Goal: Information Seeking & Learning: Understand process/instructions

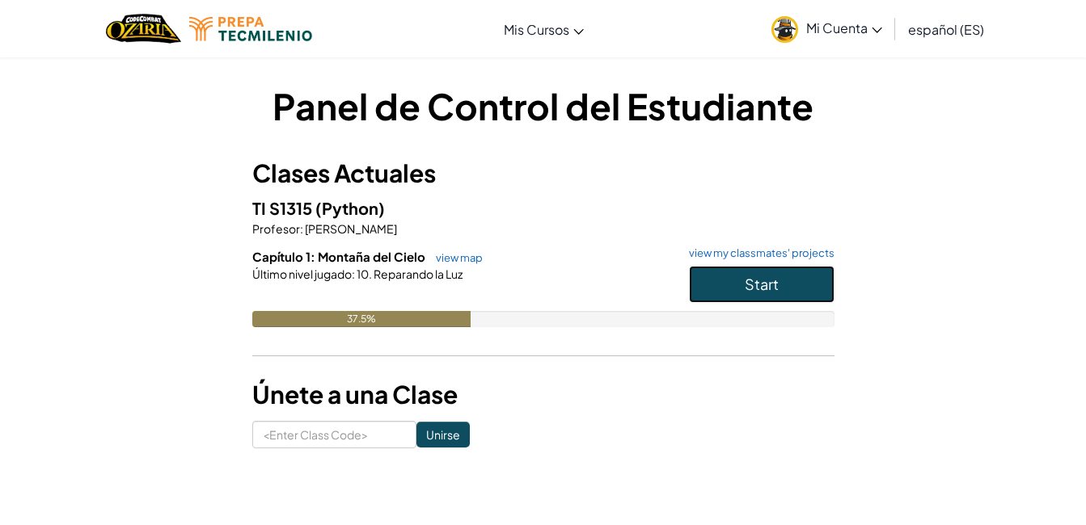
click at [713, 293] on button "Start" at bounding box center [762, 284] width 146 height 37
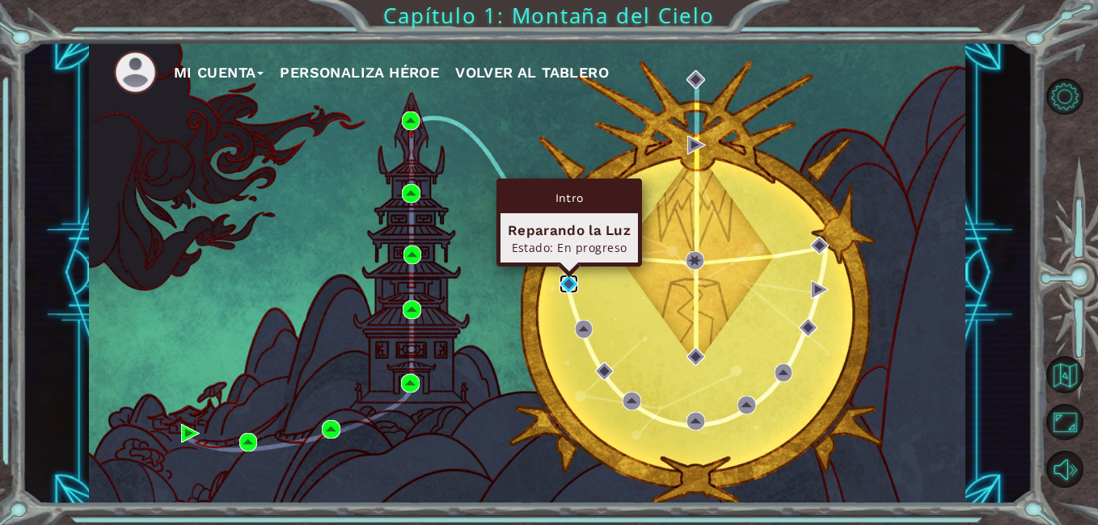
click at [573, 288] on img at bounding box center [568, 284] width 19 height 19
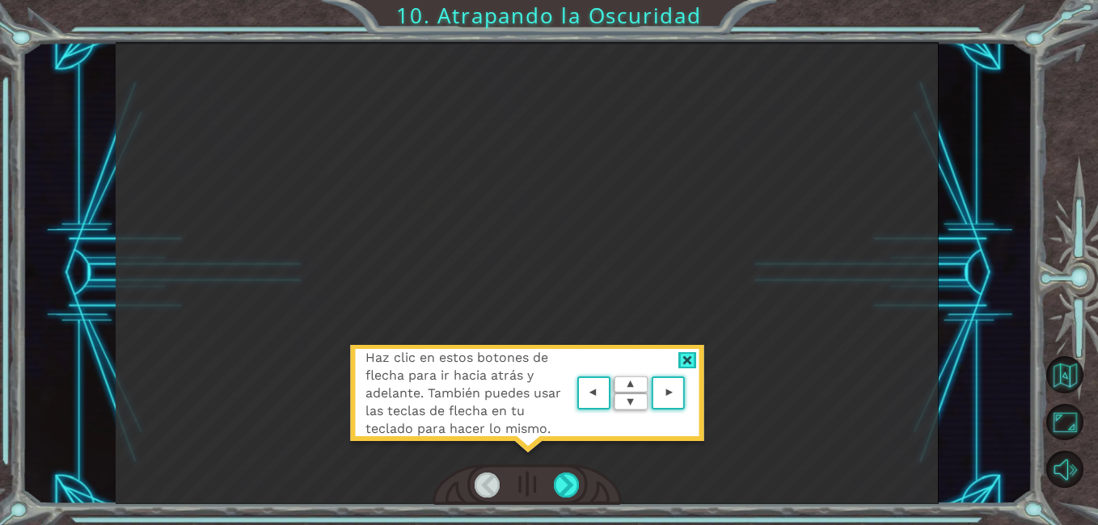
click at [679, 361] on div at bounding box center [687, 360] width 19 height 17
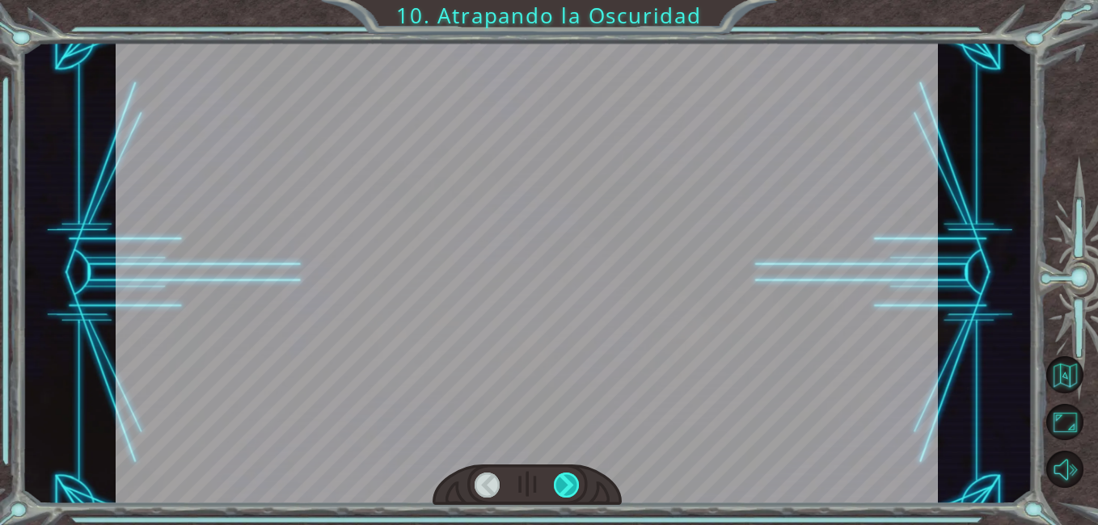
click at [570, 479] on div at bounding box center [567, 485] width 26 height 25
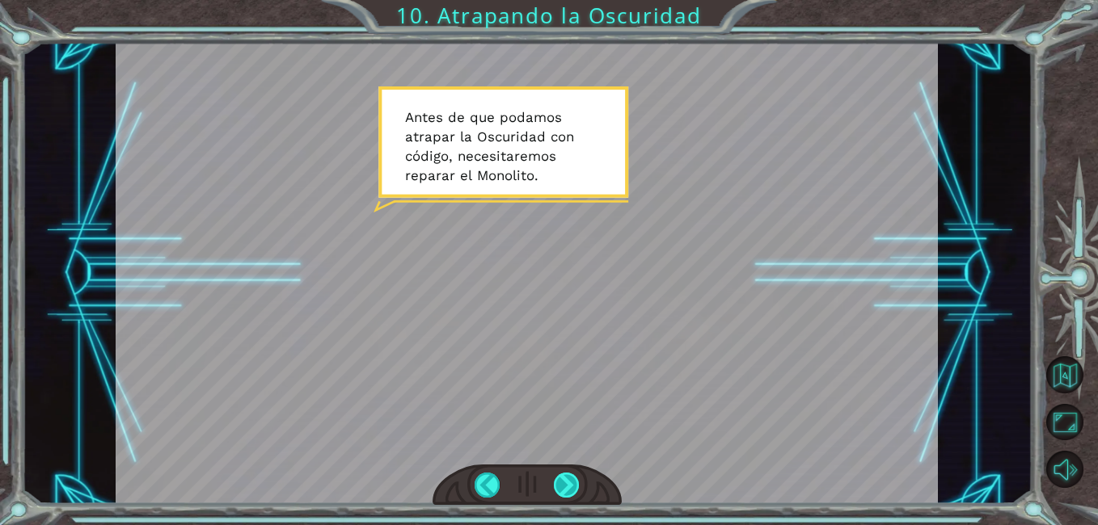
click at [570, 479] on div at bounding box center [567, 485] width 26 height 25
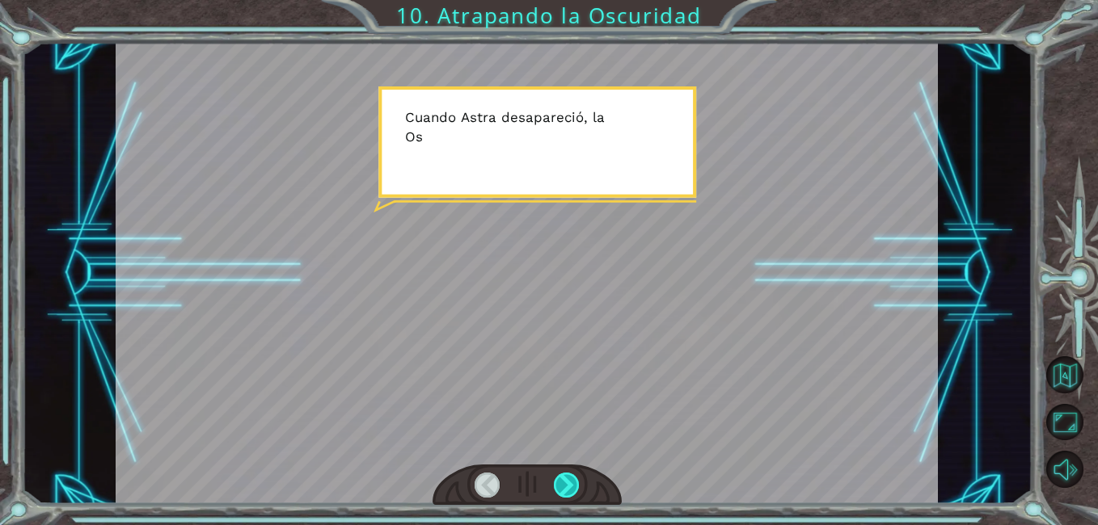
click at [570, 479] on div at bounding box center [567, 485] width 26 height 25
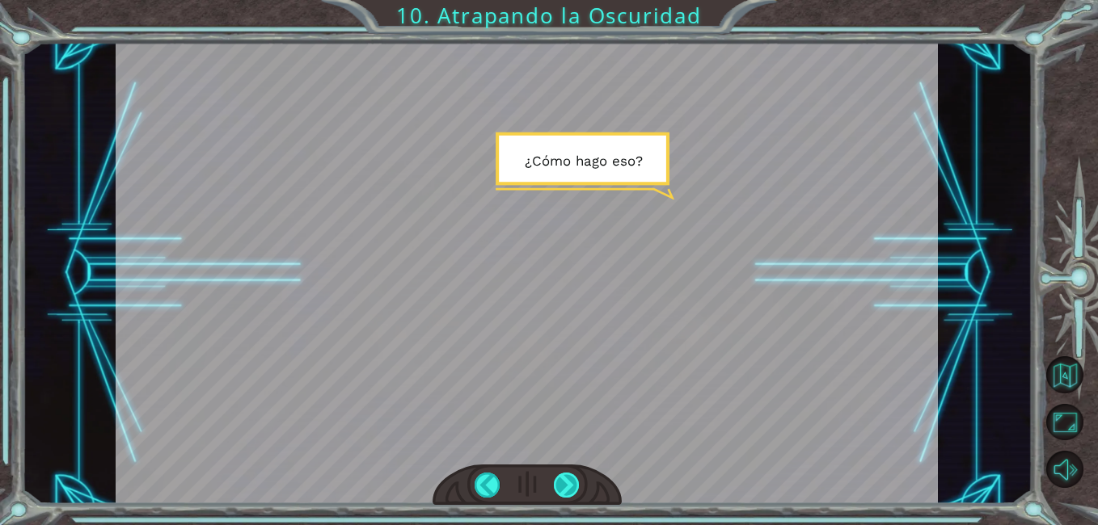
click at [570, 479] on div at bounding box center [567, 485] width 26 height 25
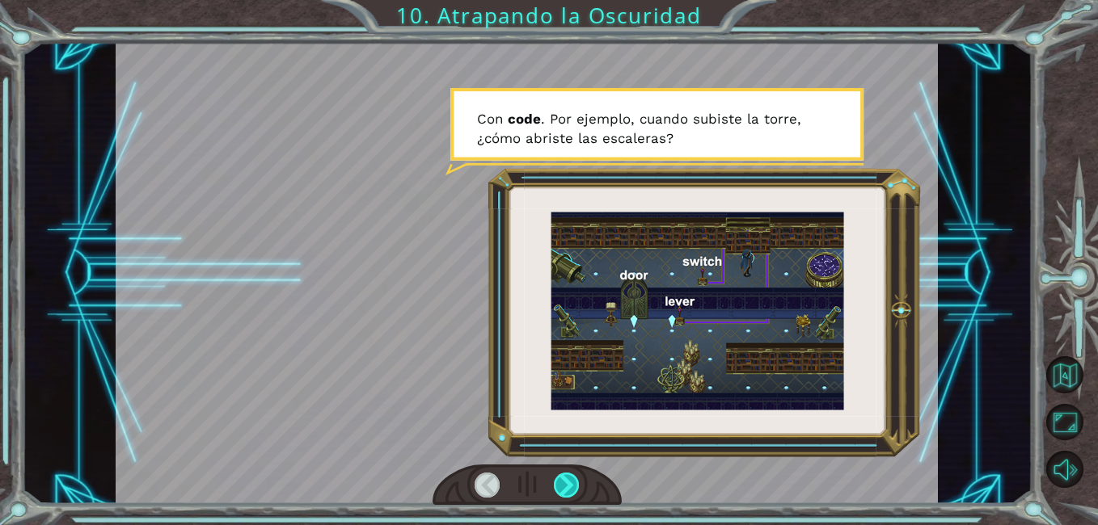
click at [570, 479] on div at bounding box center [567, 485] width 26 height 25
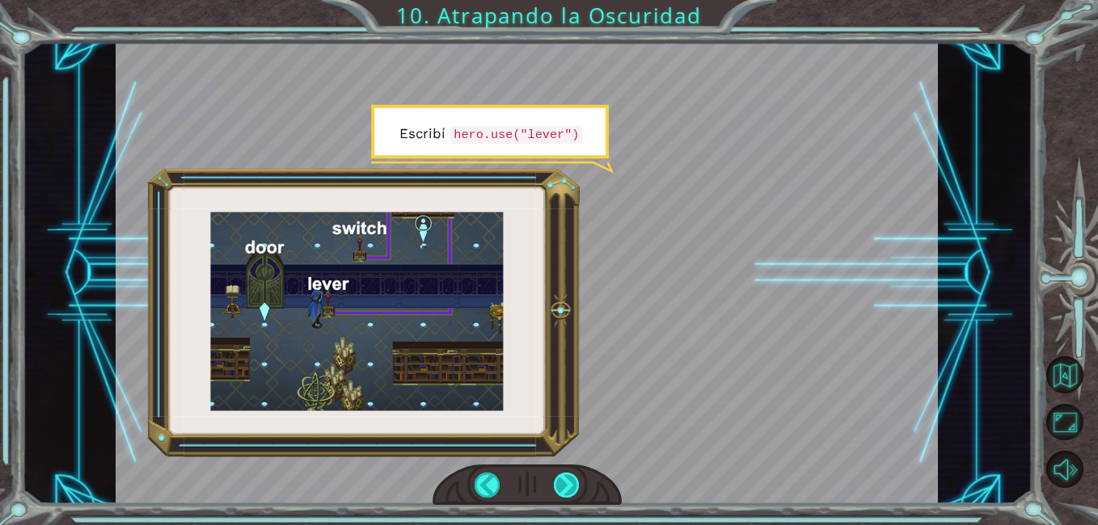
click at [570, 479] on div at bounding box center [567, 485] width 26 height 25
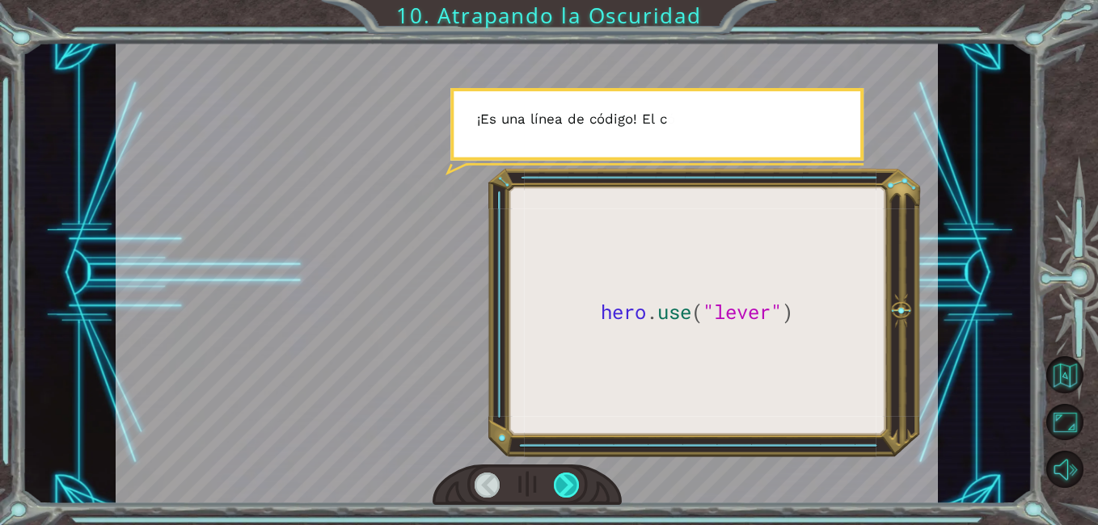
click at [570, 479] on div at bounding box center [567, 485] width 26 height 25
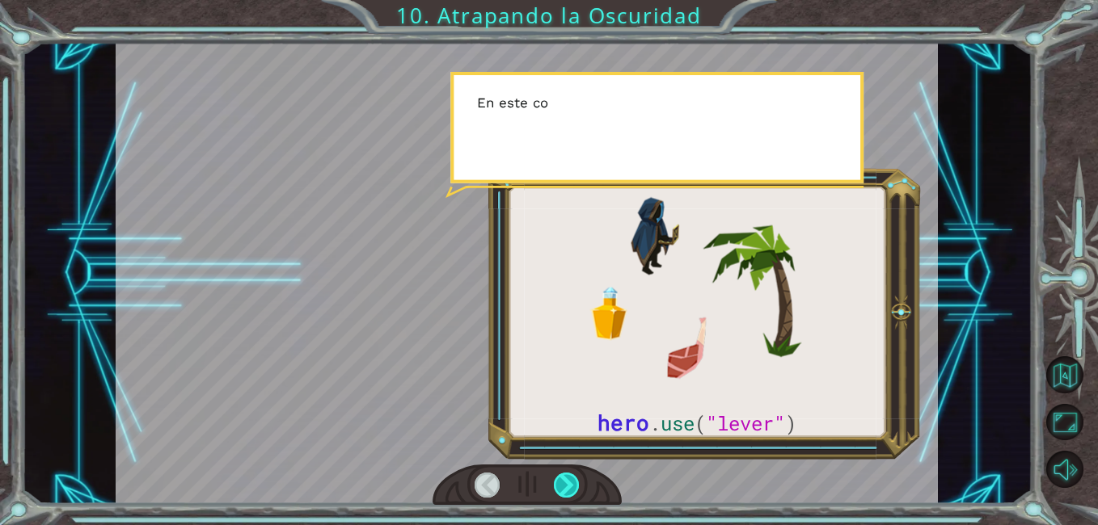
click at [570, 479] on div at bounding box center [567, 485] width 26 height 25
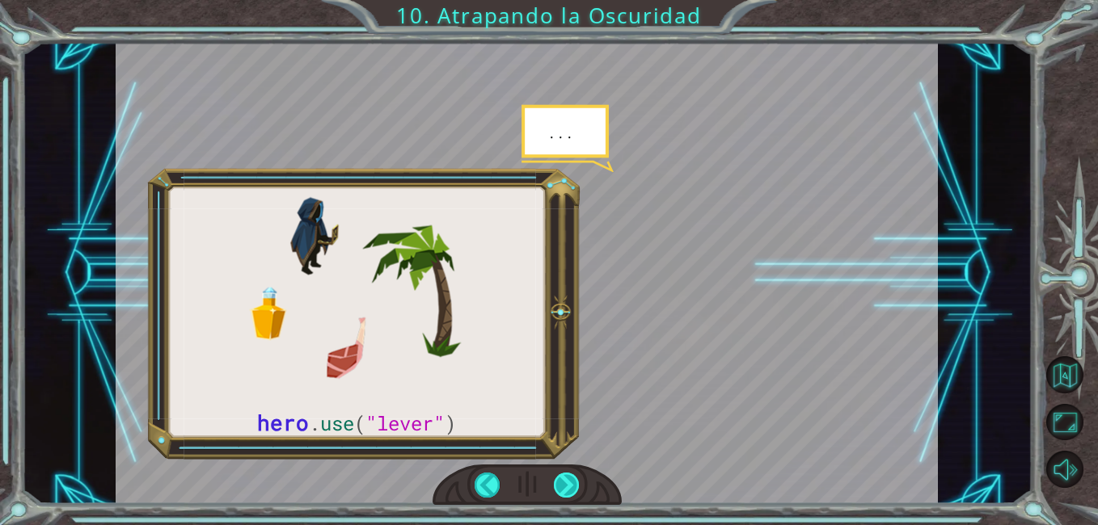
click at [570, 479] on div at bounding box center [567, 485] width 26 height 25
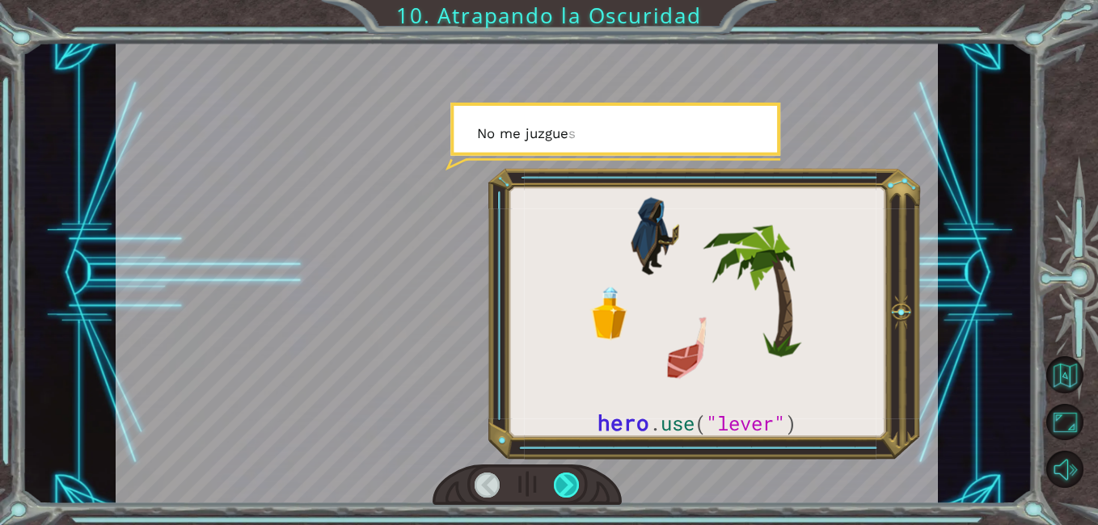
click at [570, 479] on div at bounding box center [567, 485] width 26 height 25
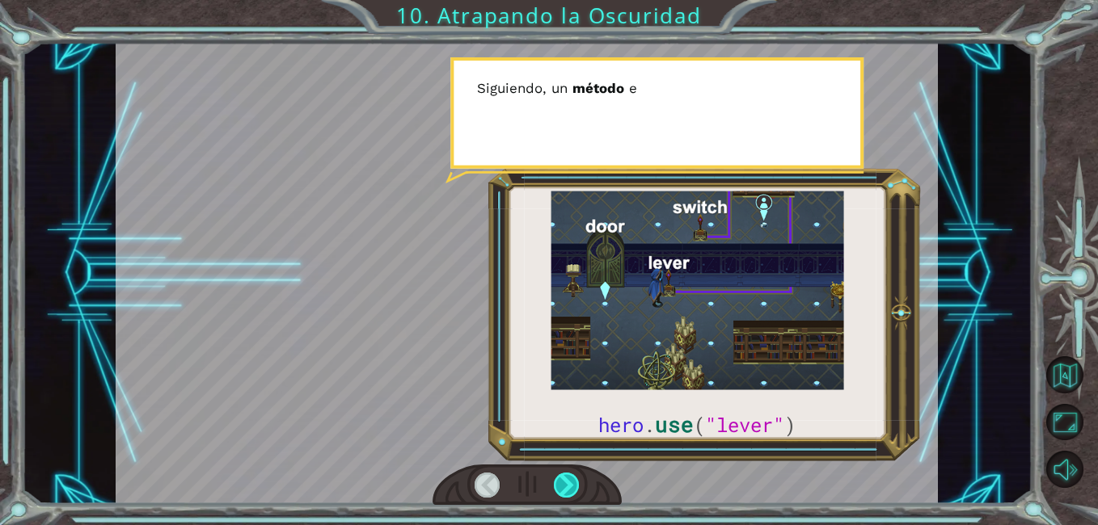
click at [570, 479] on div at bounding box center [567, 485] width 26 height 25
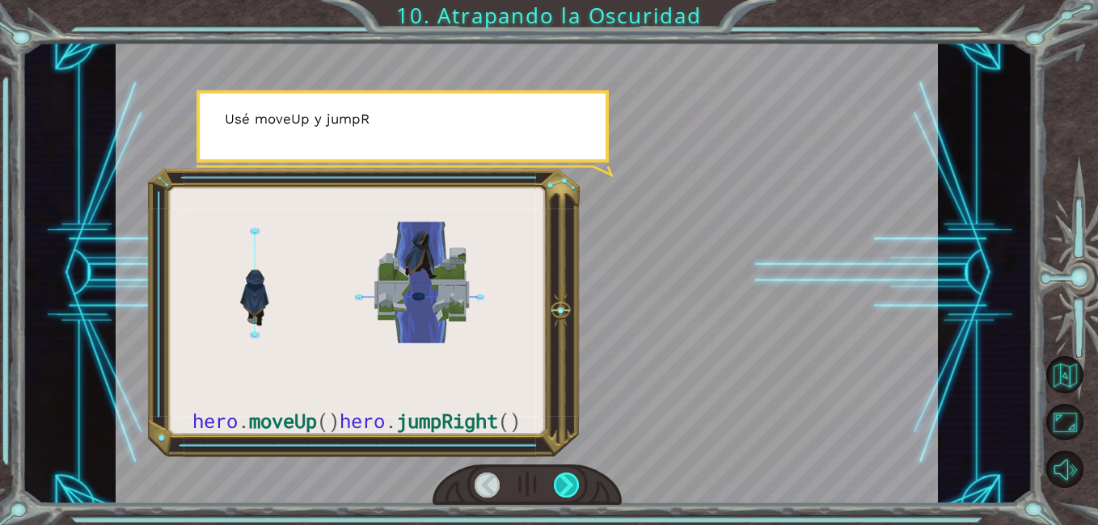
click at [570, 479] on div at bounding box center [567, 485] width 26 height 25
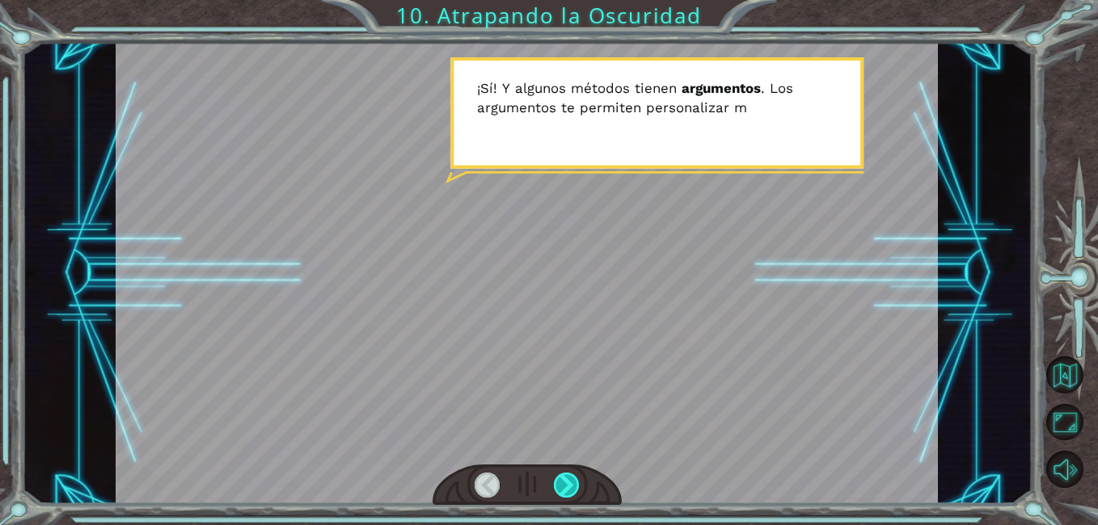
click at [570, 479] on div at bounding box center [567, 485] width 26 height 25
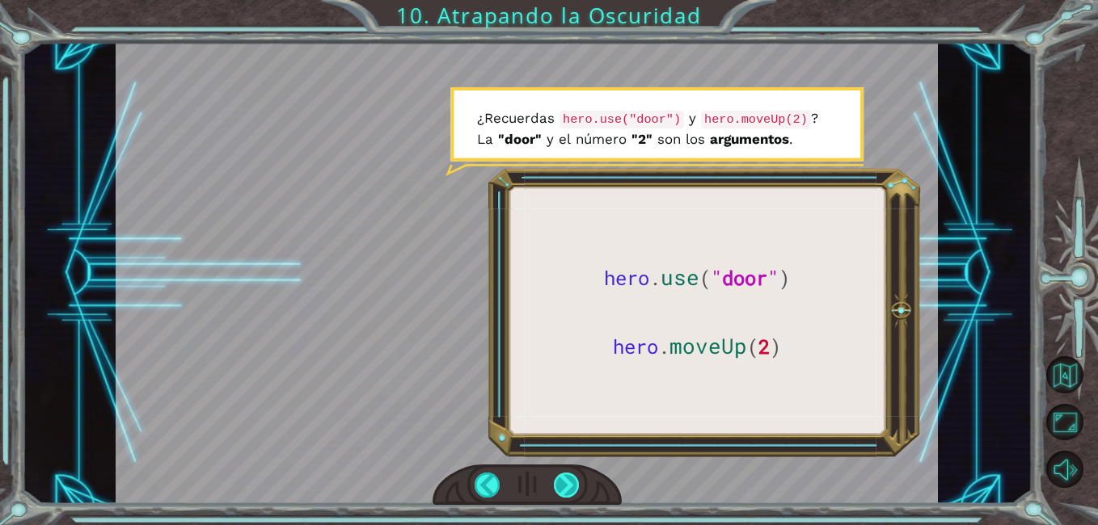
click at [570, 480] on div at bounding box center [567, 485] width 26 height 25
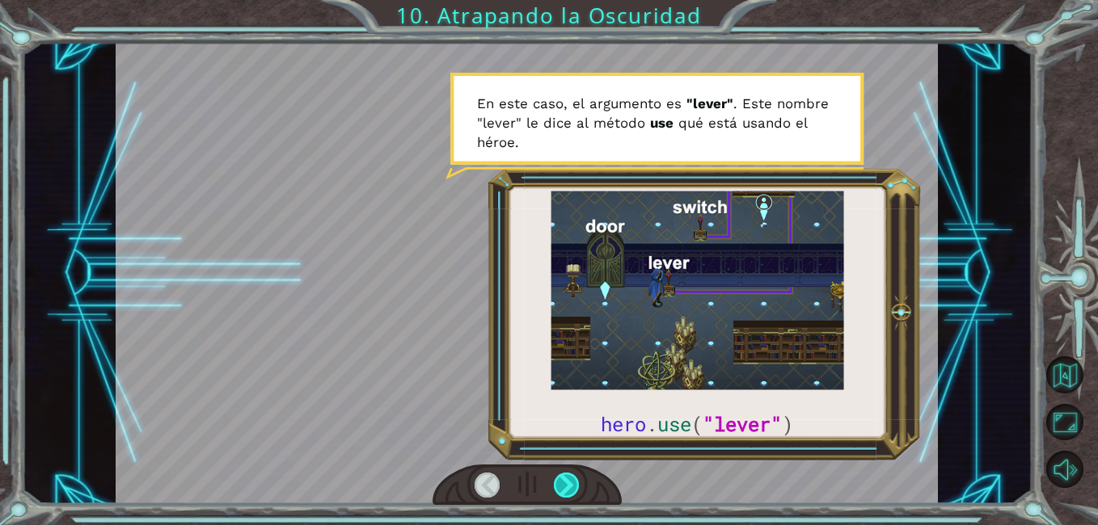
click at [568, 490] on div at bounding box center [567, 485] width 26 height 25
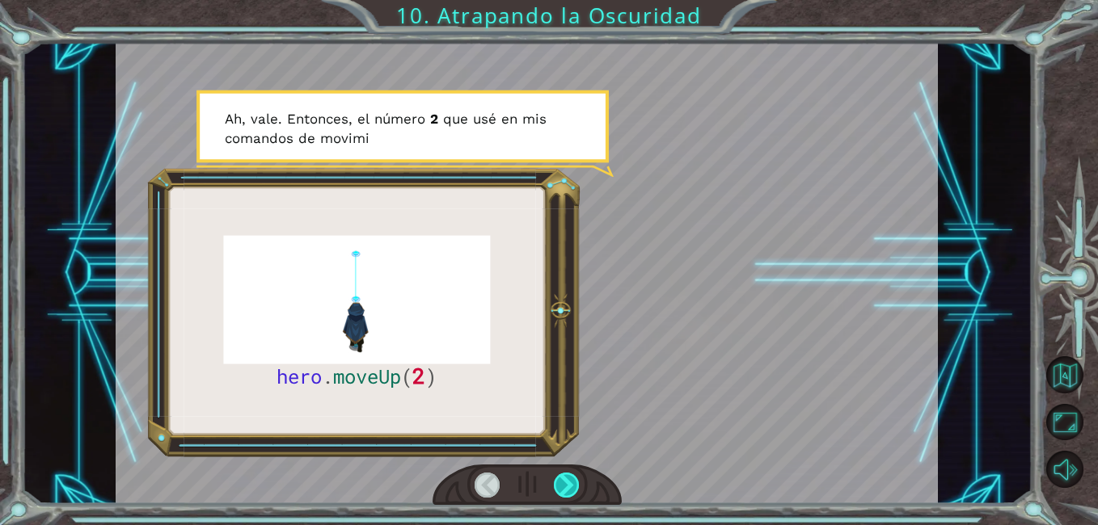
click at [568, 490] on div at bounding box center [567, 485] width 26 height 25
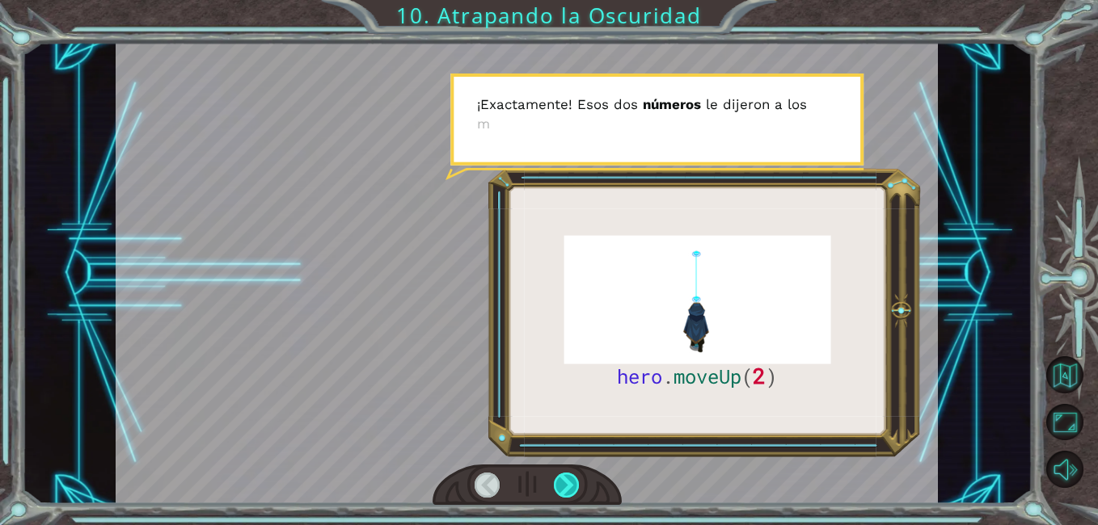
click at [568, 490] on div at bounding box center [567, 485] width 26 height 25
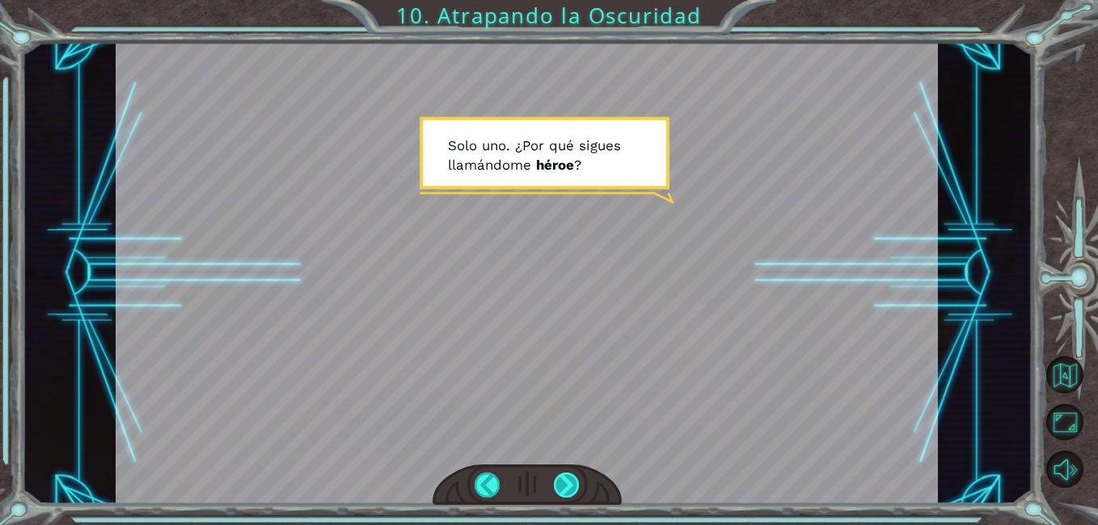
click at [568, 490] on div at bounding box center [567, 485] width 26 height 25
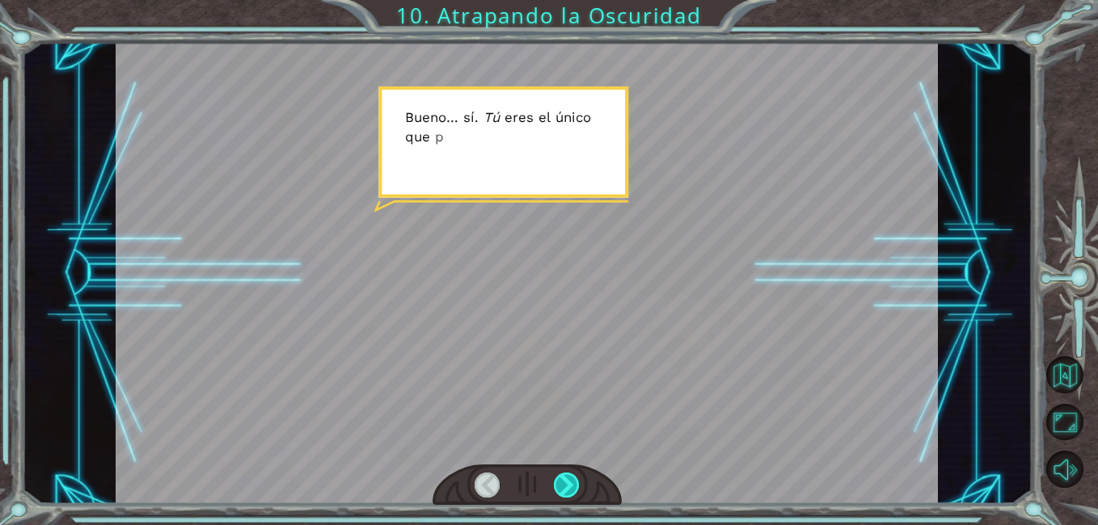
click at [568, 490] on div at bounding box center [567, 485] width 26 height 25
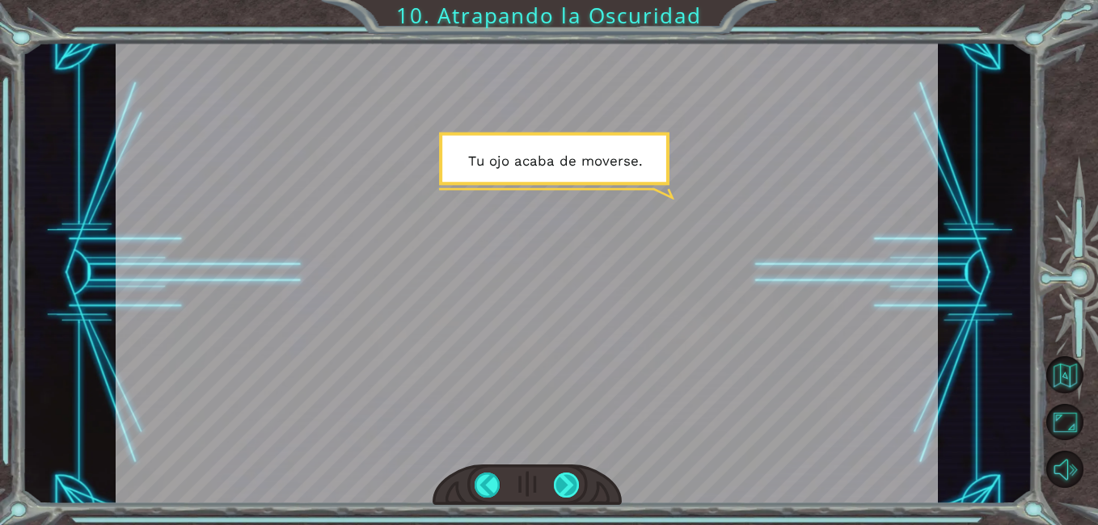
click at [568, 490] on div at bounding box center [567, 485] width 26 height 25
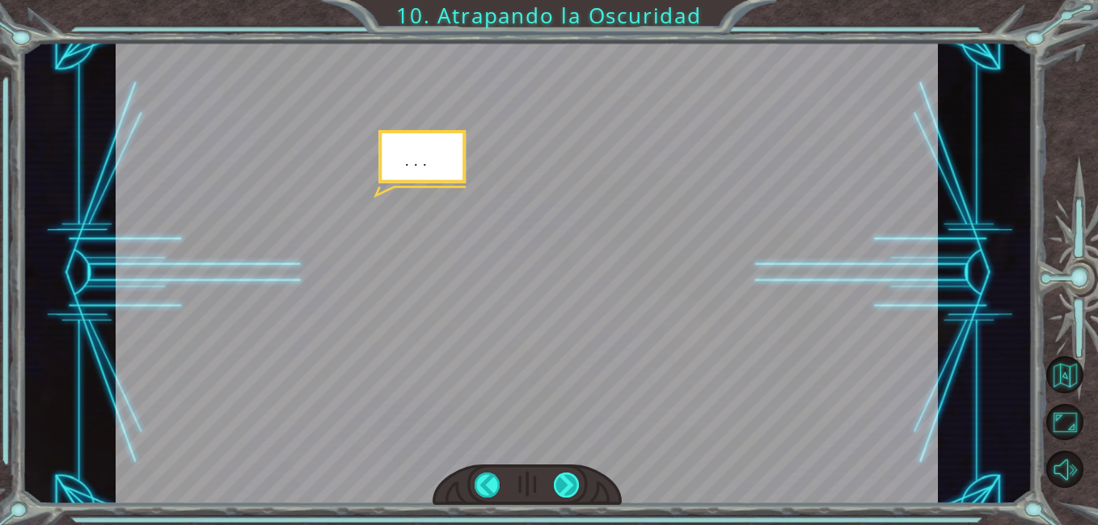
click at [568, 490] on div at bounding box center [567, 485] width 26 height 25
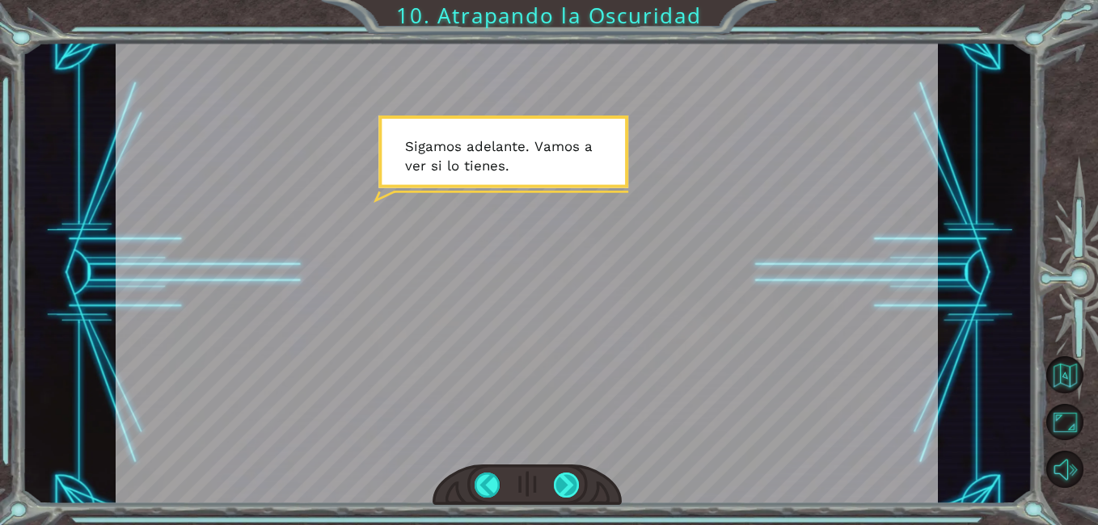
click at [568, 490] on div at bounding box center [567, 485] width 26 height 25
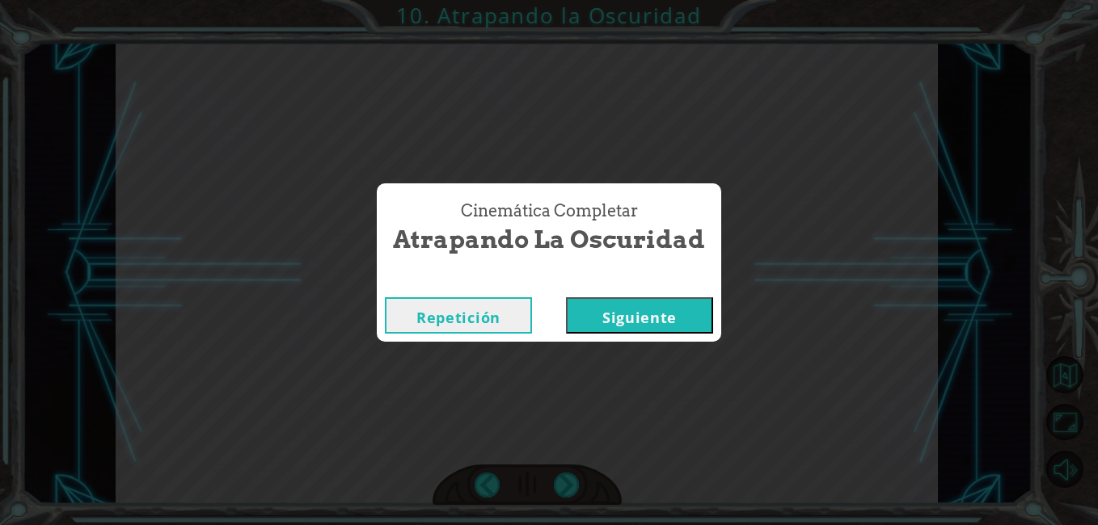
click at [640, 326] on button "Siguiente" at bounding box center [639, 316] width 147 height 36
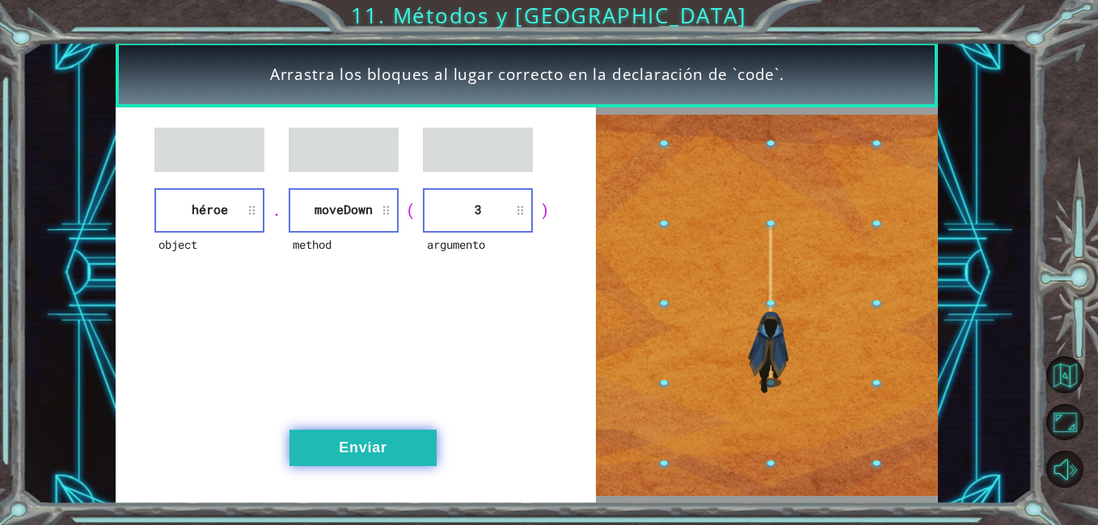
click at [382, 460] on button "Enviar" at bounding box center [362, 448] width 147 height 36
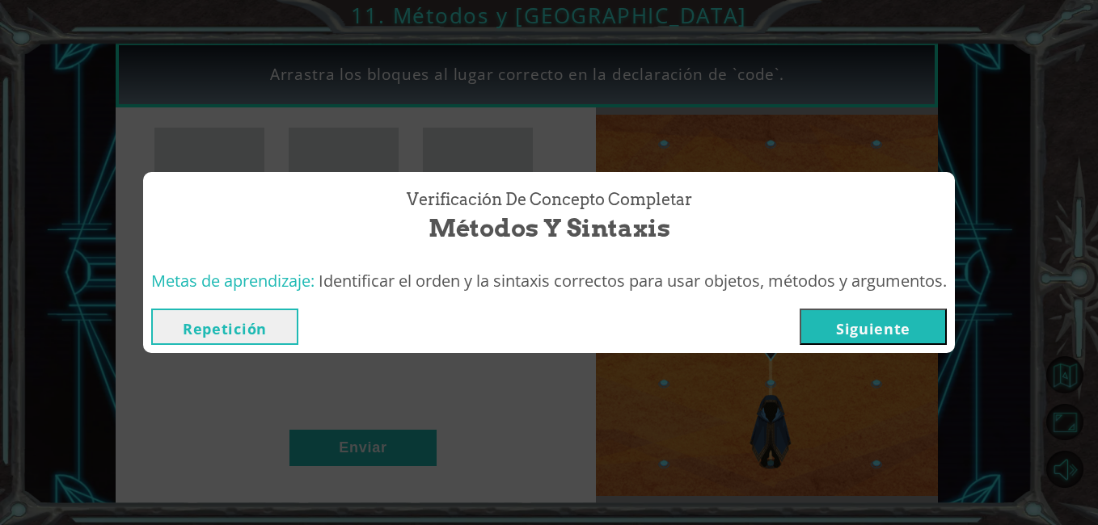
click at [870, 323] on button "Siguiente" at bounding box center [873, 327] width 147 height 36
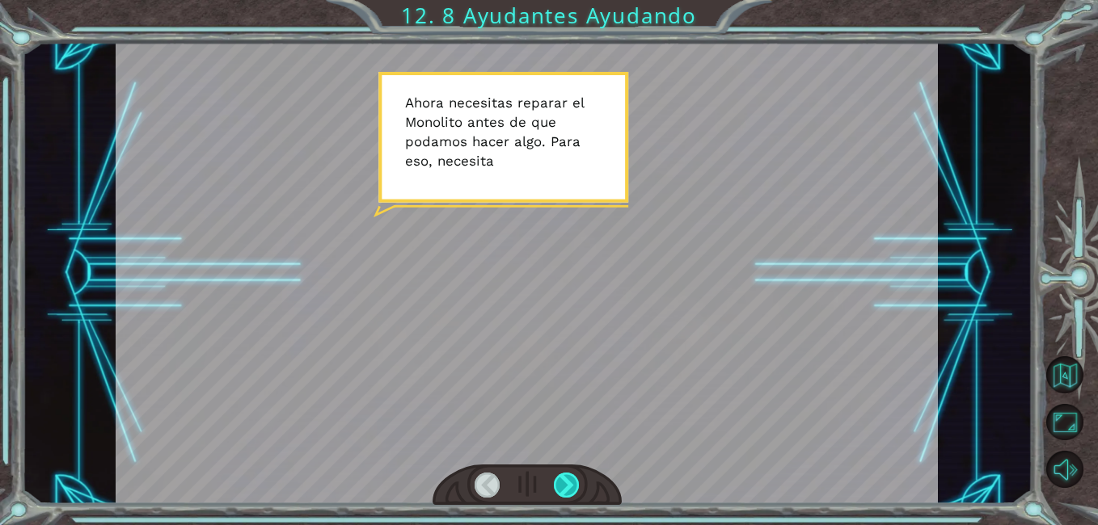
click at [575, 480] on div at bounding box center [567, 485] width 26 height 25
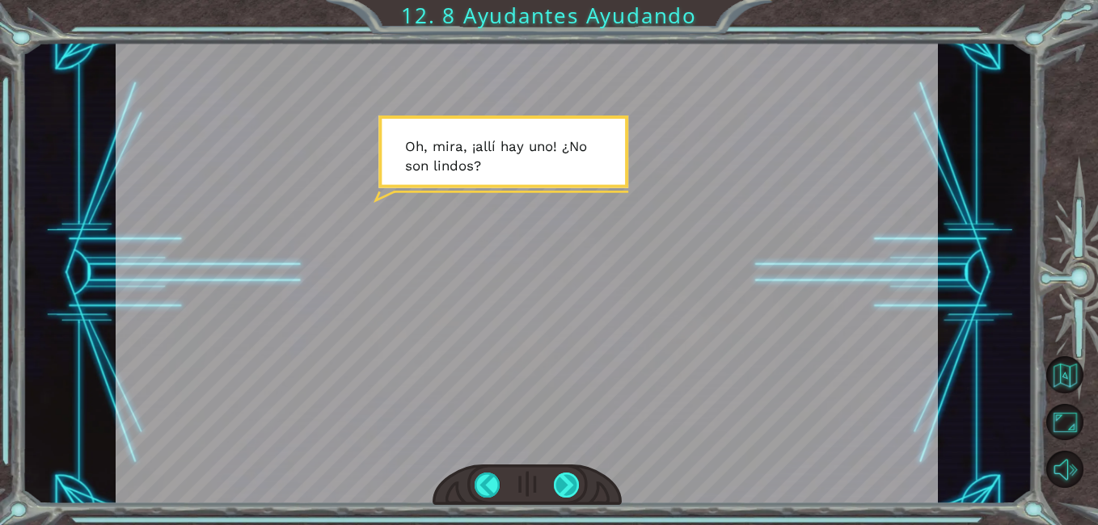
click at [573, 482] on div at bounding box center [567, 485] width 26 height 25
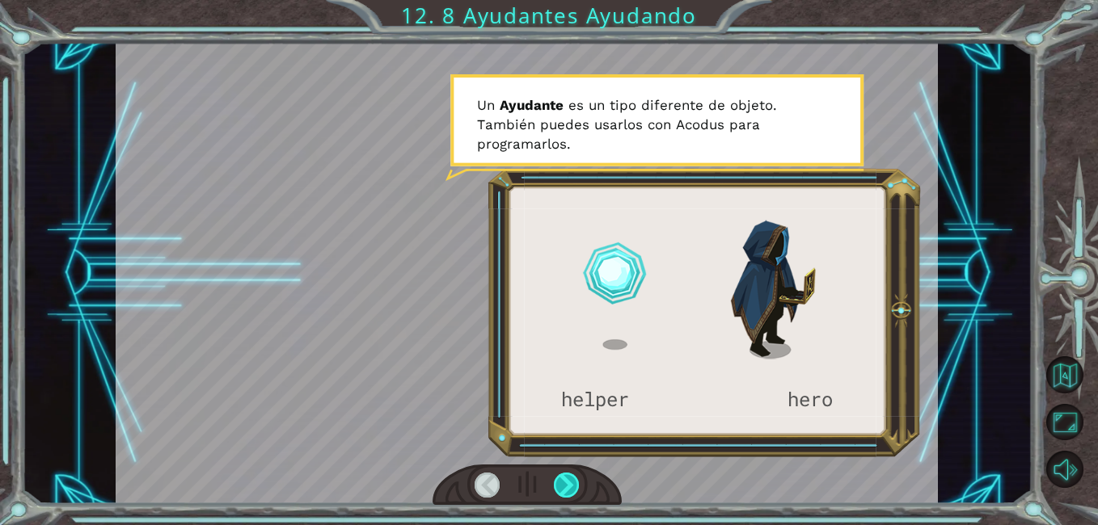
click at [573, 482] on div at bounding box center [567, 485] width 26 height 25
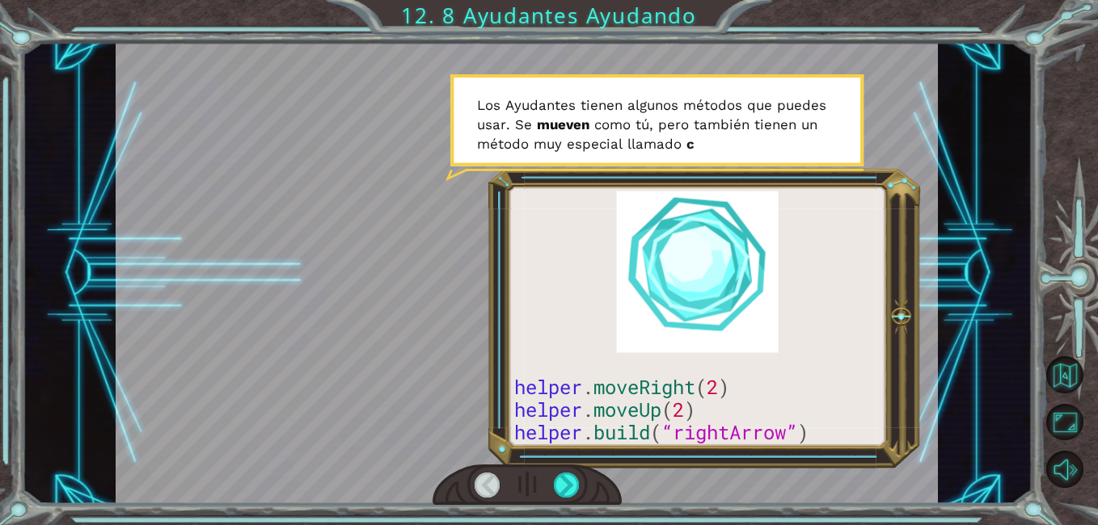
drag, startPoint x: 598, startPoint y: 431, endPoint x: 740, endPoint y: 437, distance: 141.6
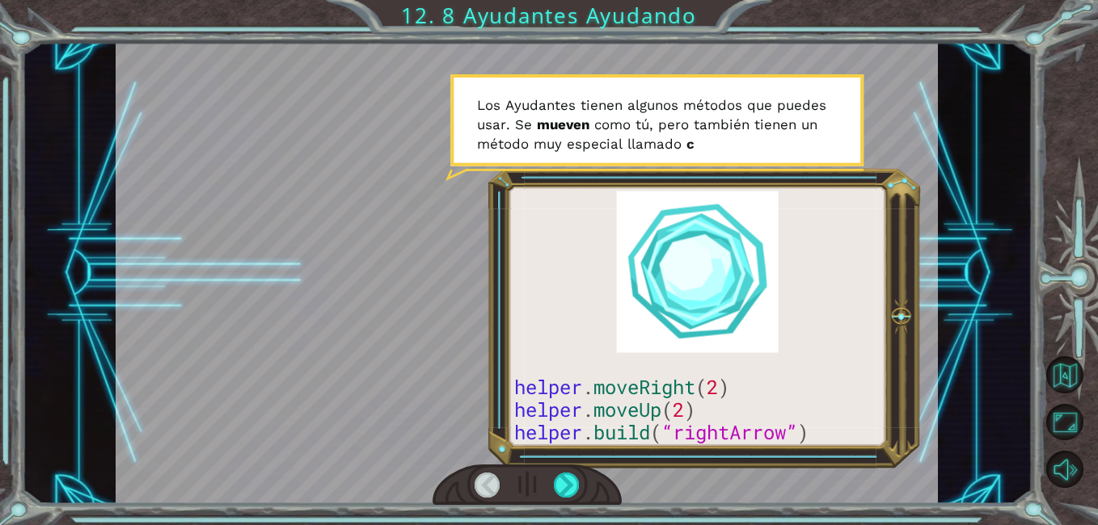
click at [740, 437] on div at bounding box center [527, 273] width 822 height 462
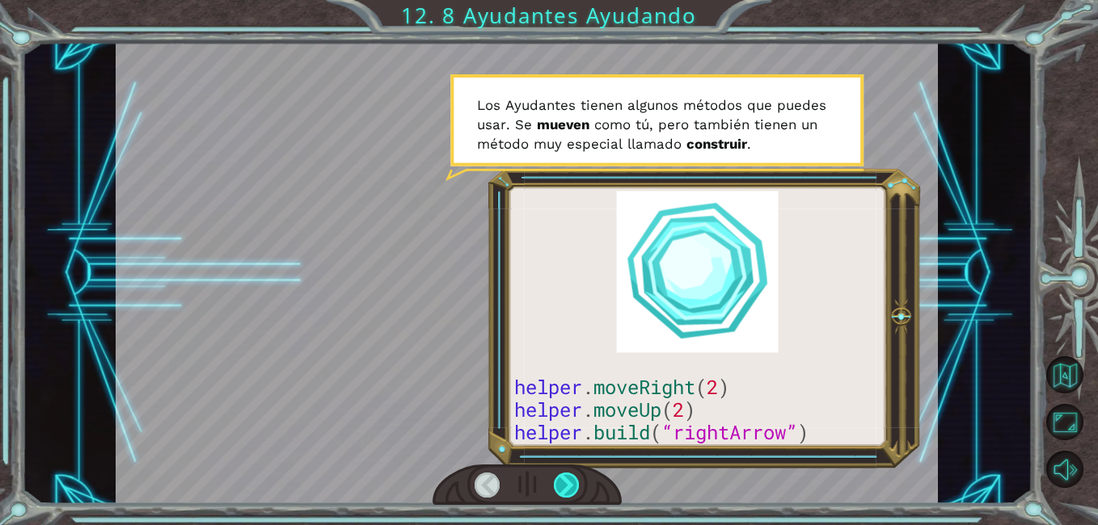
click at [563, 489] on div at bounding box center [567, 485] width 26 height 25
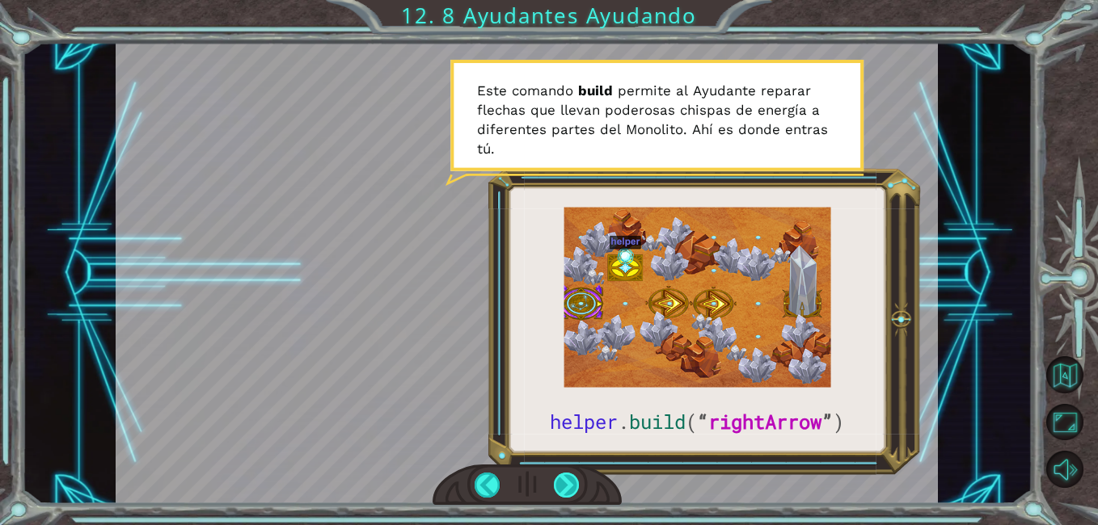
click at [563, 489] on div at bounding box center [567, 485] width 26 height 25
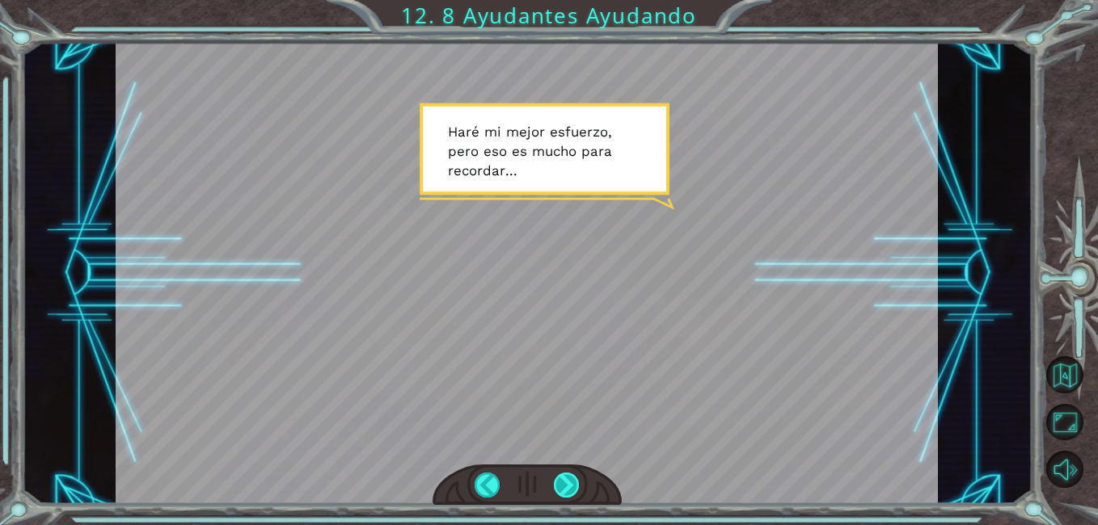
click at [563, 483] on div at bounding box center [567, 485] width 26 height 25
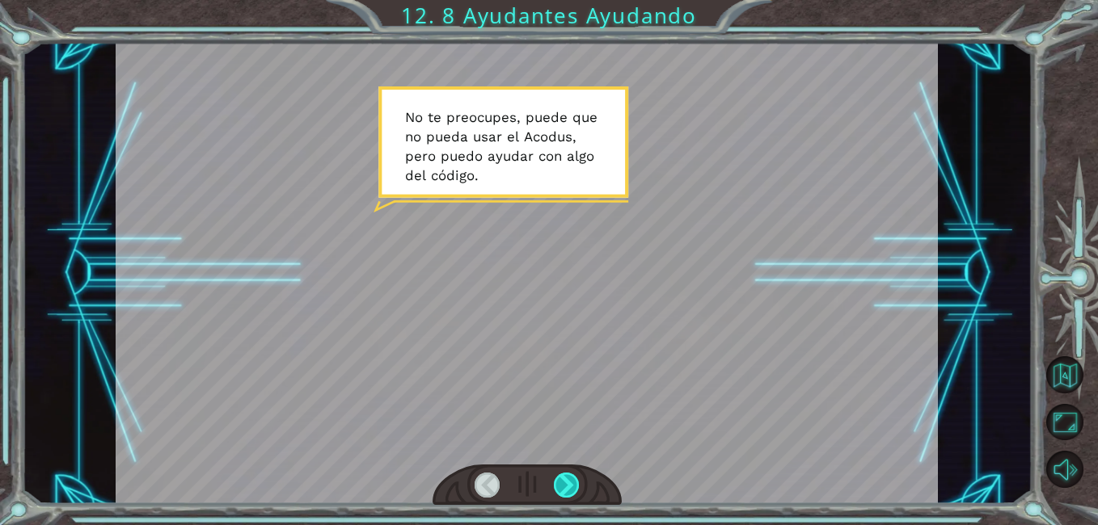
click at [563, 483] on div at bounding box center [567, 485] width 26 height 25
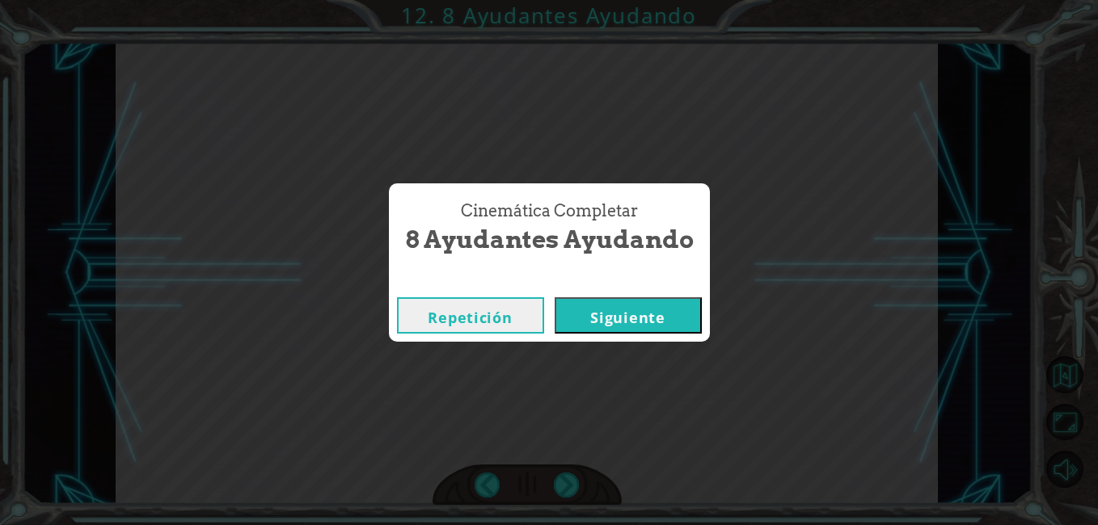
click at [615, 307] on button "Siguiente" at bounding box center [628, 316] width 147 height 36
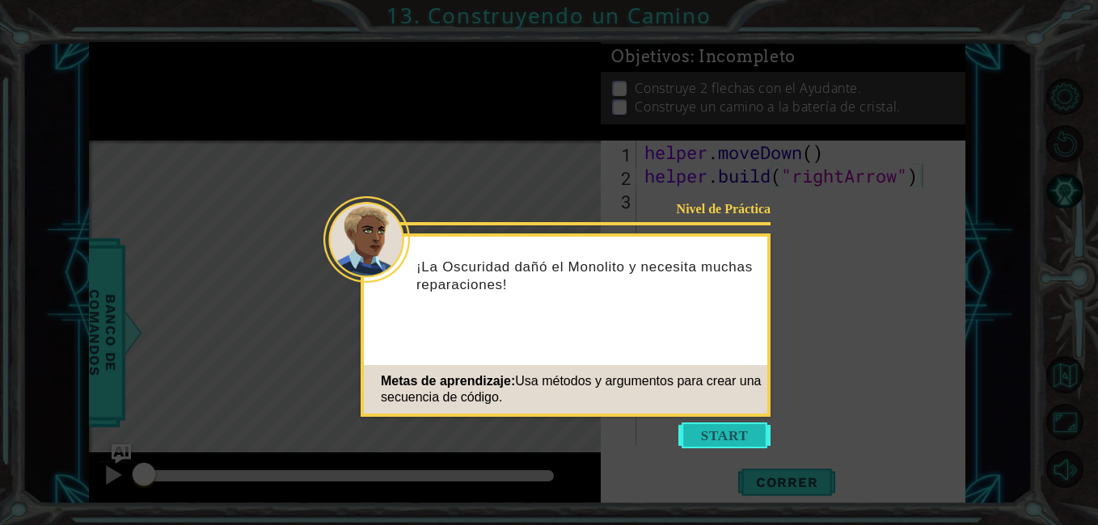
click at [732, 437] on button "Start" at bounding box center [724, 436] width 92 height 26
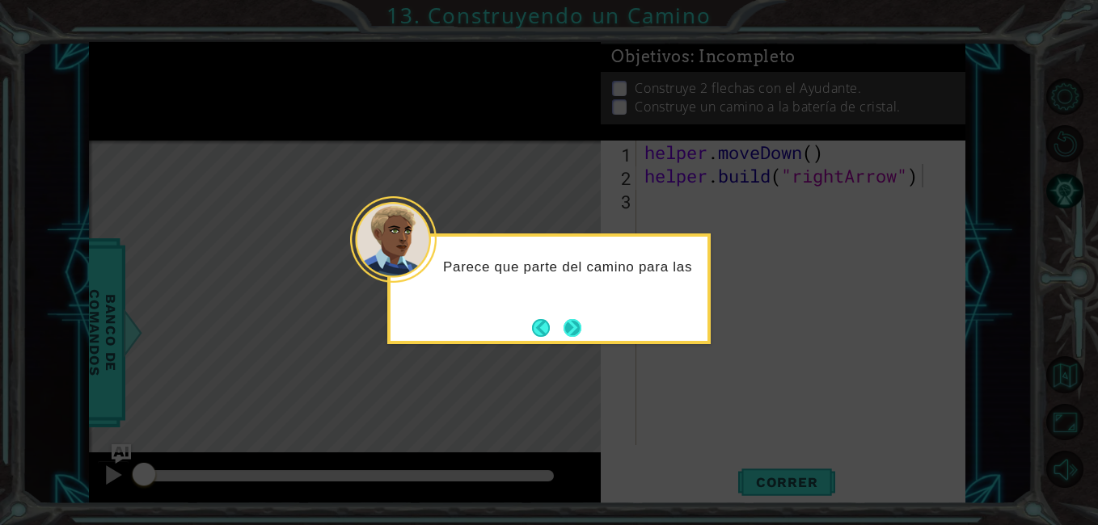
click at [576, 327] on button "Next" at bounding box center [572, 328] width 18 height 18
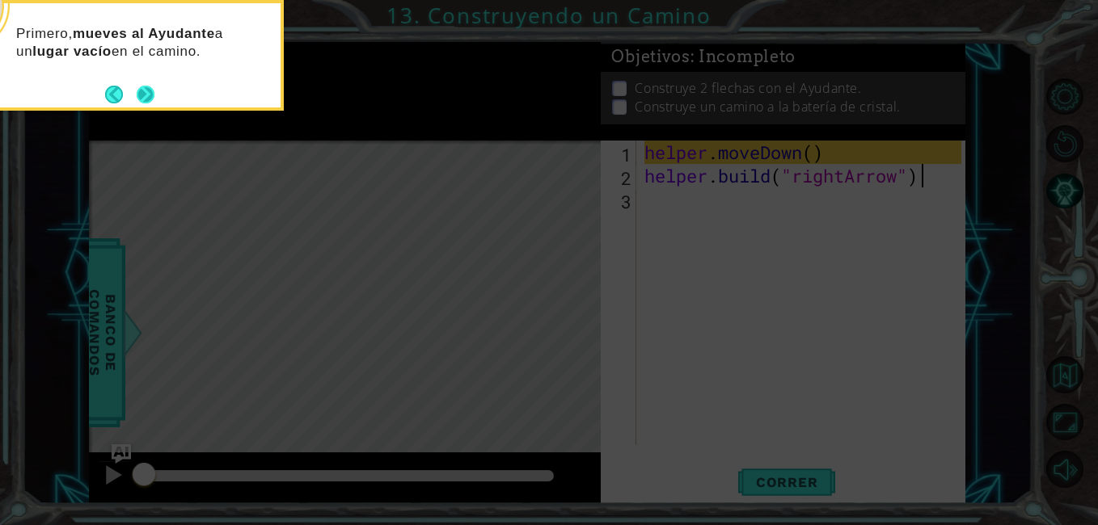
click at [137, 99] on button "Next" at bounding box center [146, 95] width 18 height 18
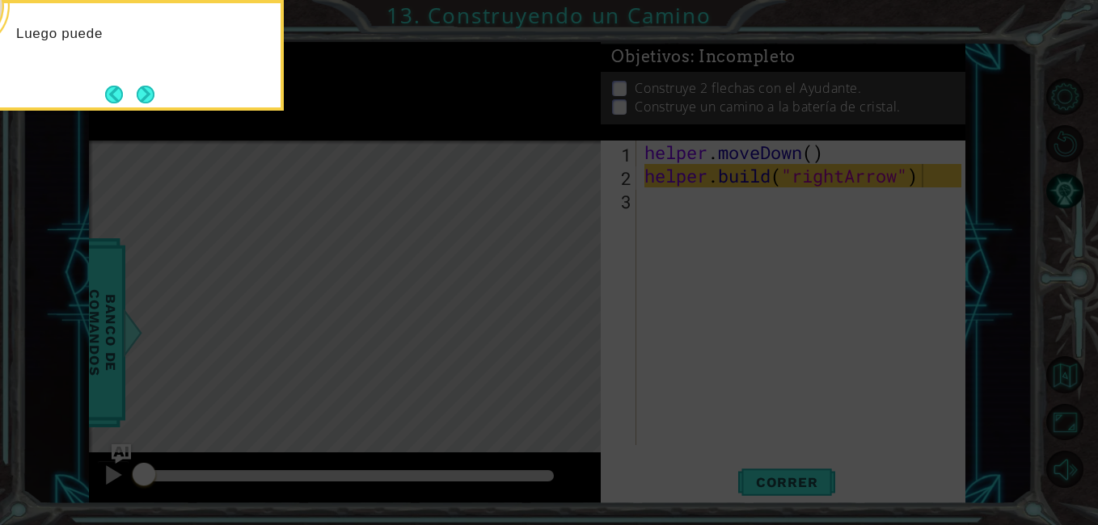
click at [137, 99] on button "Next" at bounding box center [146, 95] width 18 height 18
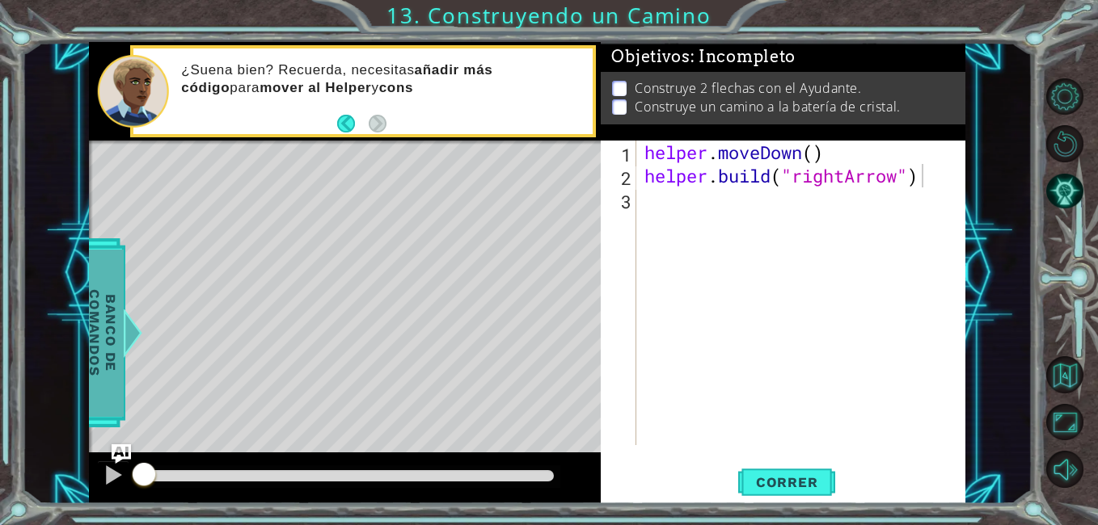
click at [119, 317] on span "Banco de comandos" at bounding box center [103, 333] width 42 height 167
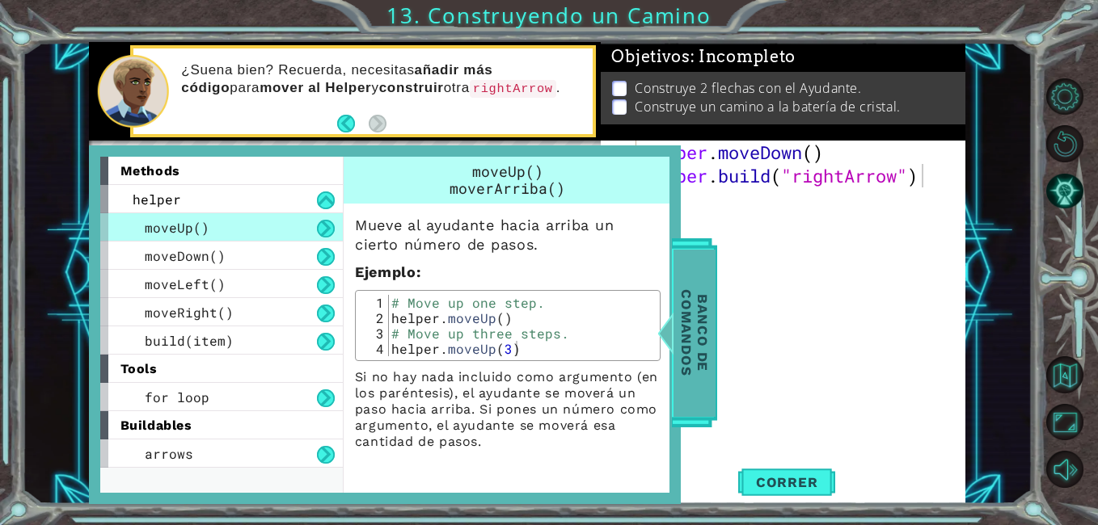
click at [689, 260] on span "Banco de comandos" at bounding box center [694, 333] width 42 height 167
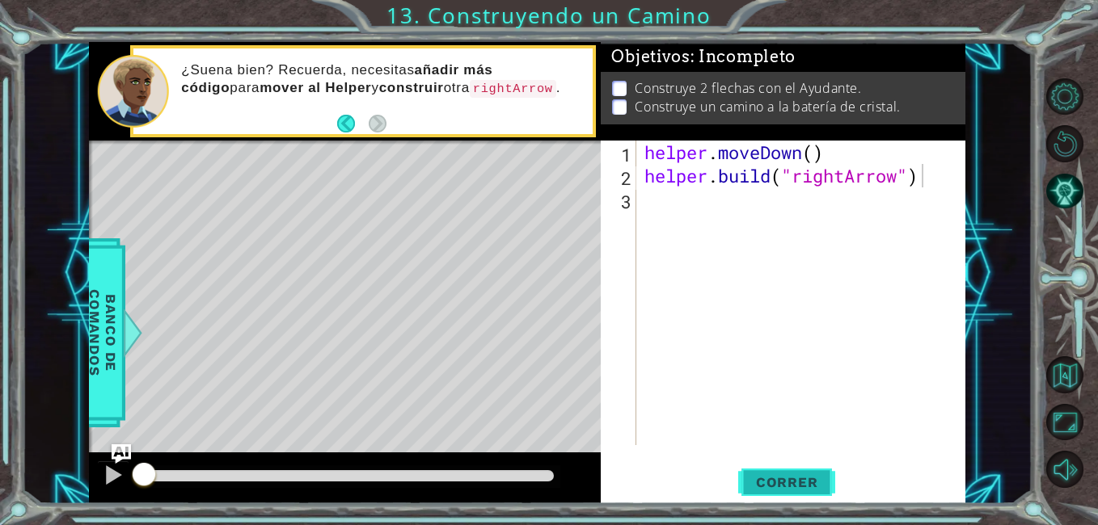
click at [792, 473] on button "Correr" at bounding box center [786, 483] width 97 height 36
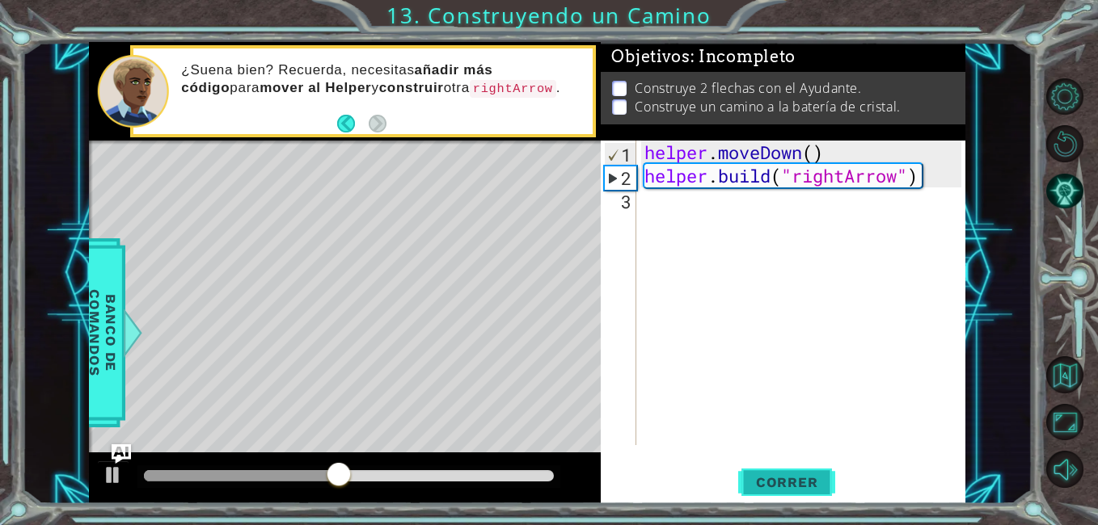
click at [792, 473] on button "Correr" at bounding box center [786, 483] width 97 height 36
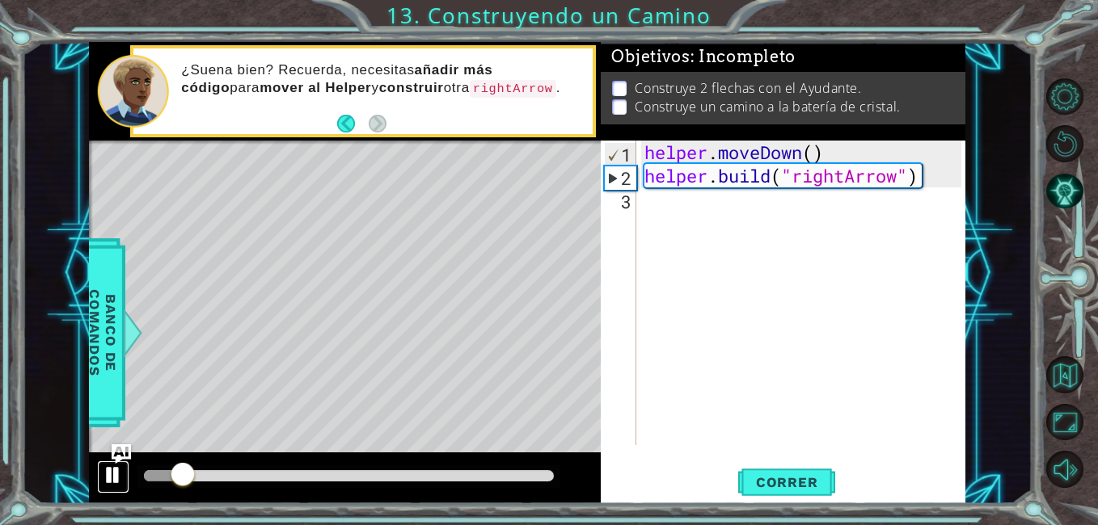
click at [117, 479] on div at bounding box center [113, 475] width 21 height 21
click at [669, 209] on div "helper . moveDown ( ) helper . build ( "rightArrow" )" at bounding box center [805, 317] width 328 height 352
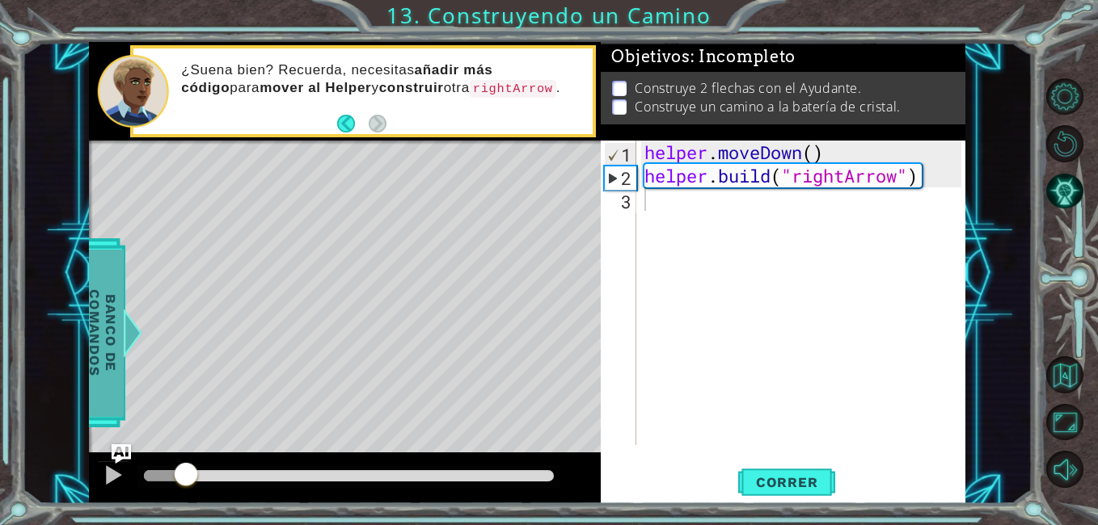
click at [118, 315] on span "Banco de comandos" at bounding box center [103, 333] width 42 height 167
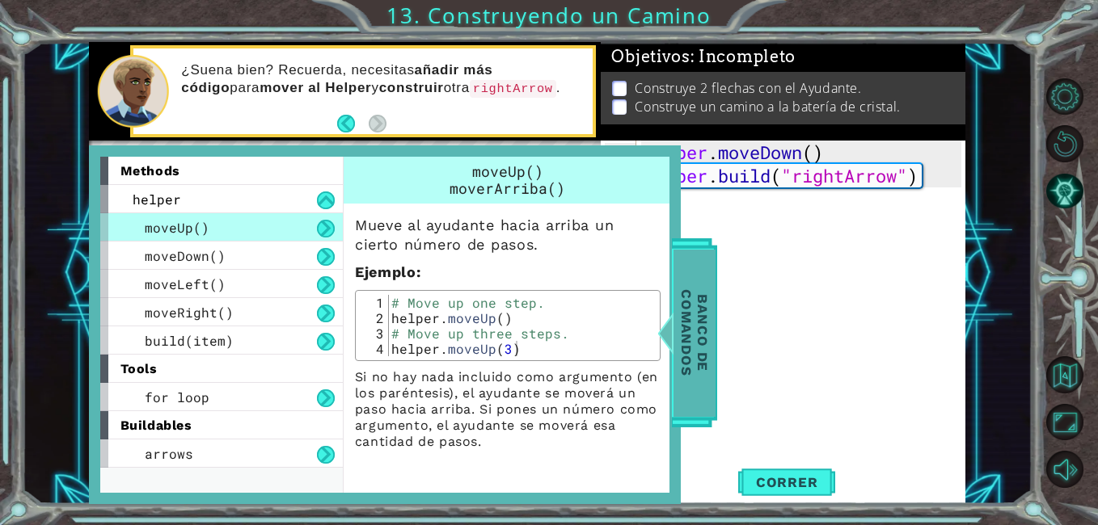
click at [707, 395] on span "Banco de comandos" at bounding box center [694, 333] width 42 height 167
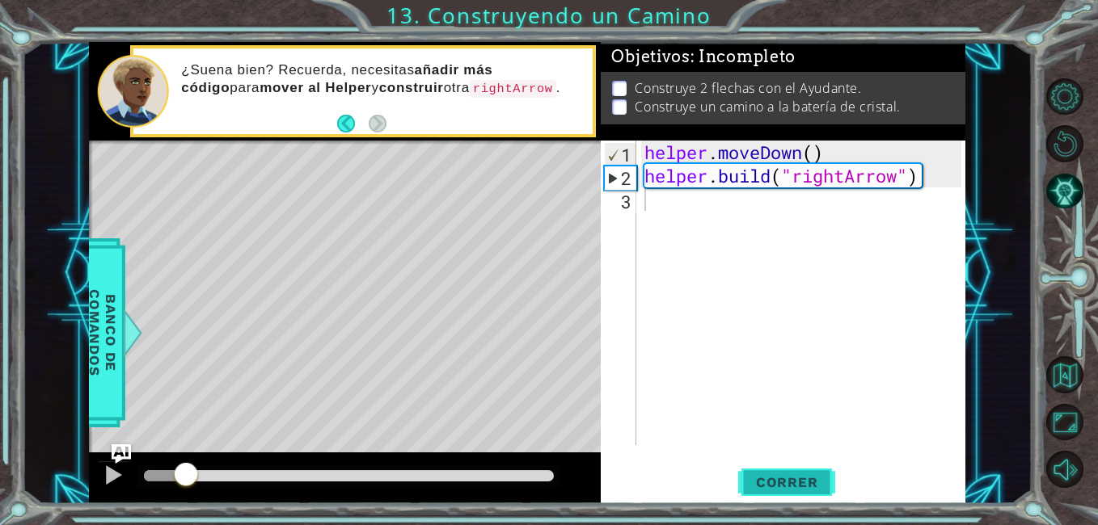
click at [764, 485] on span "Correr" at bounding box center [787, 483] width 95 height 16
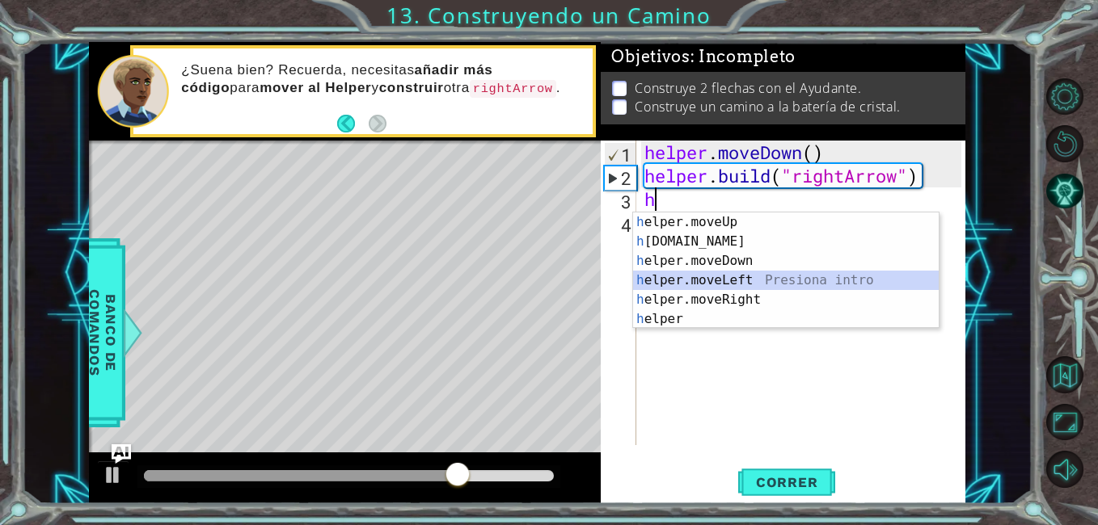
click at [725, 287] on div "h elper.moveUp Presiona intro h [DOMAIN_NAME] Presiona intro h elper.moveDown P…" at bounding box center [786, 290] width 306 height 155
type textarea "helper.moveLeft(1)"
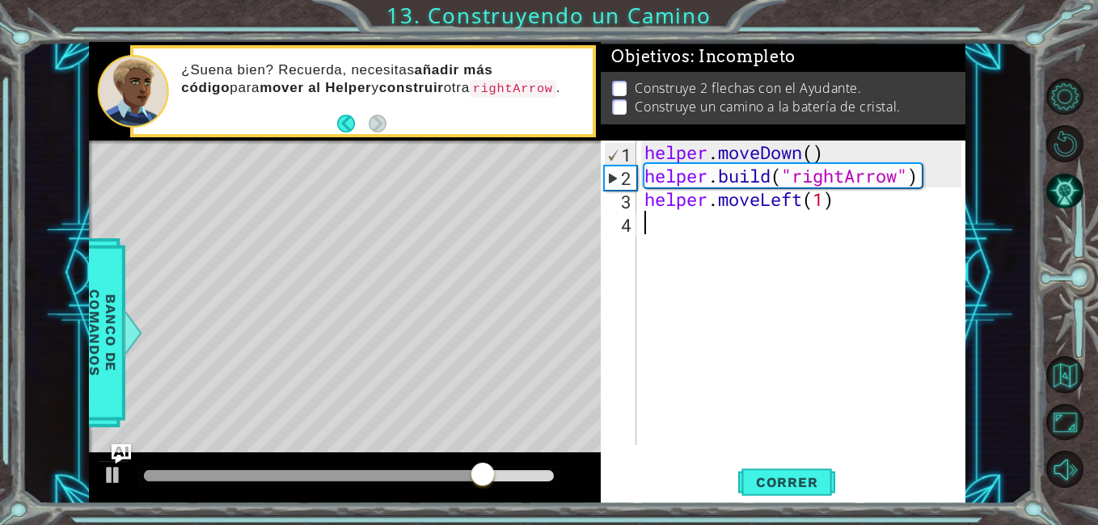
click at [725, 287] on div "helper . moveDown ( ) helper . build ( "rightArrow" ) helper . moveLeft ( 1 )" at bounding box center [805, 317] width 328 height 352
click at [800, 209] on div "helper . moveDown ( ) helper . build ( "rightArrow" ) helper . moveLeft ( 1 )" at bounding box center [805, 317] width 328 height 352
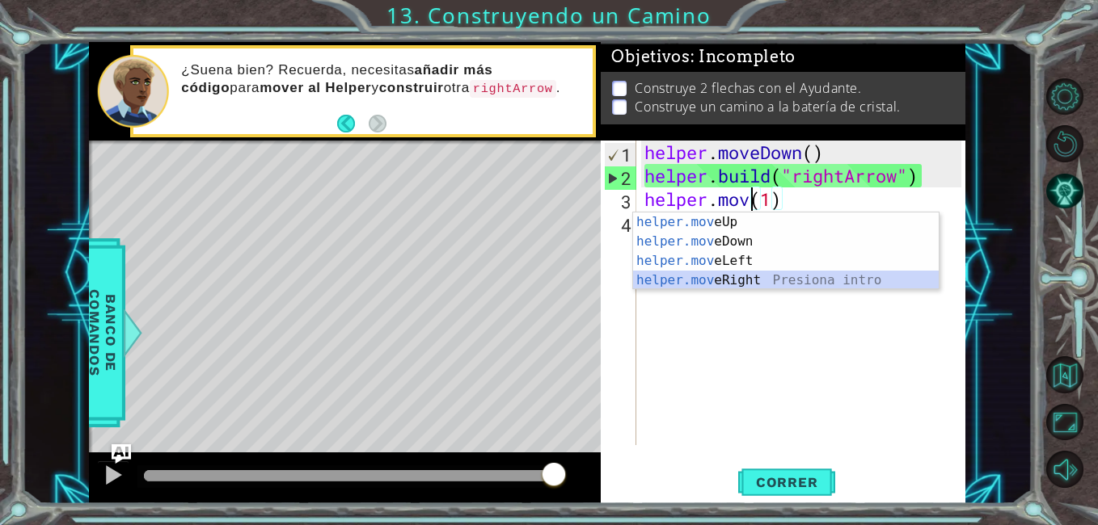
click at [790, 275] on div "helper.mov eUp Presiona intro helper.mov eDown Presiona intro helper.mov eLeft …" at bounding box center [786, 271] width 306 height 116
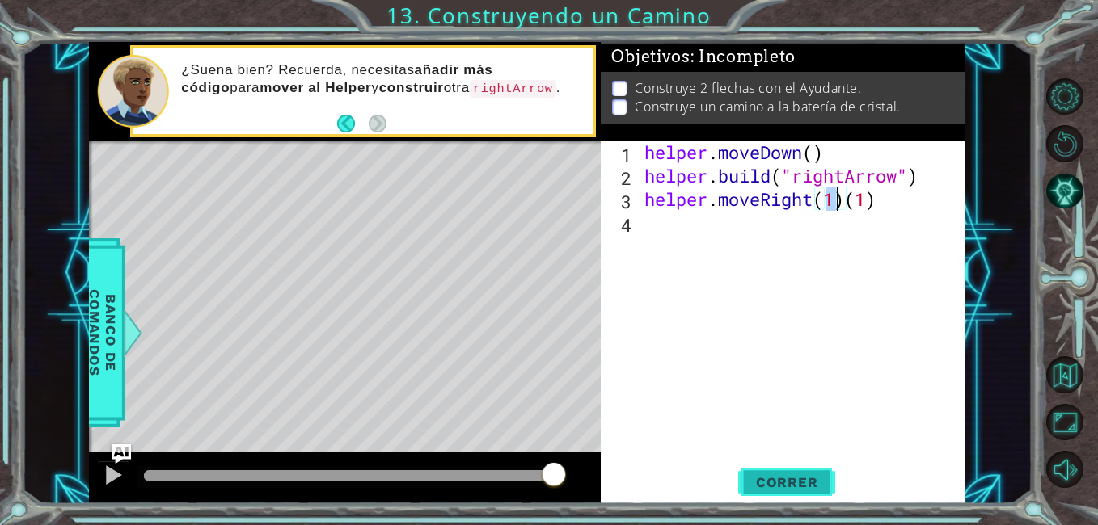
click at [787, 470] on button "Correr" at bounding box center [786, 483] width 97 height 36
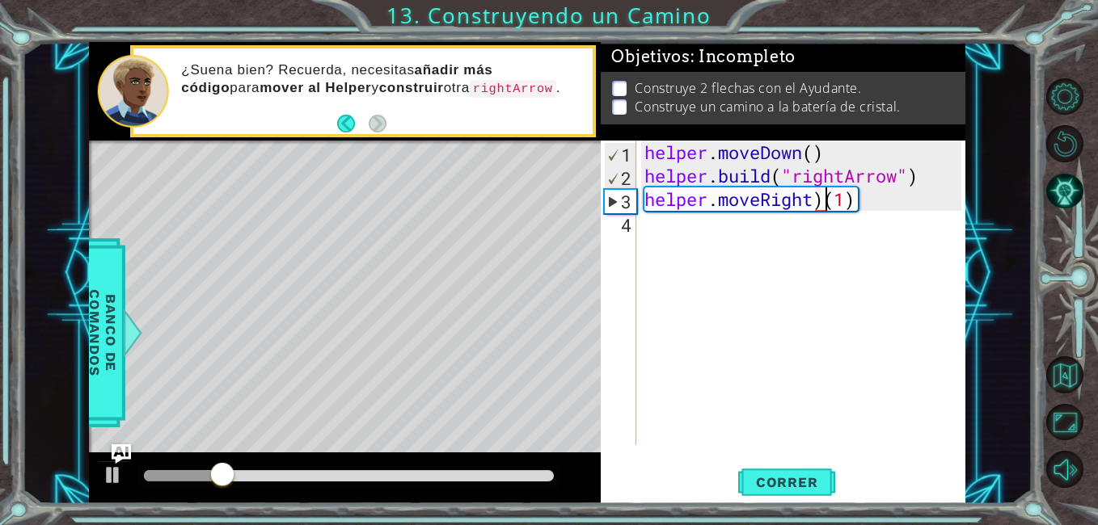
click at [825, 201] on div "helper . moveDown ( ) helper . build ( "rightArrow" ) helper . moveRight ) ( 1 )" at bounding box center [805, 317] width 328 height 352
type textarea "helper.moveRight(1)"
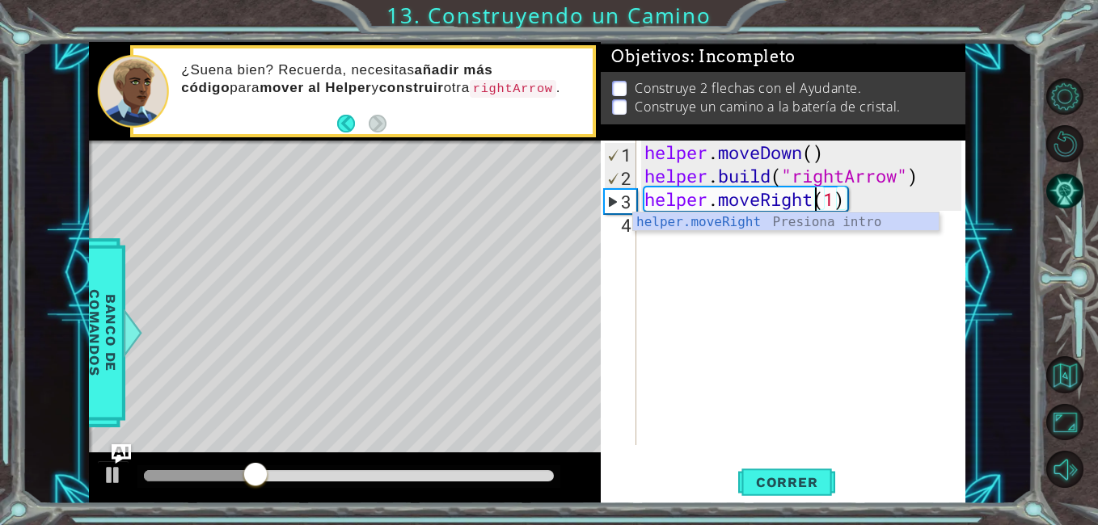
click at [842, 269] on div "helper . moveDown ( ) helper . build ( "rightArrow" ) helper . moveRight ( 1 )" at bounding box center [805, 317] width 328 height 352
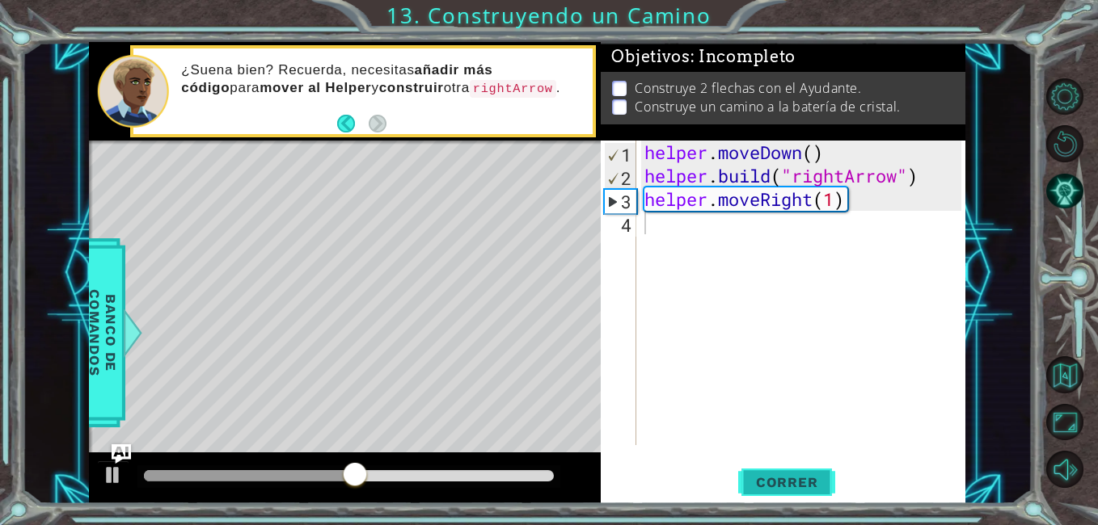
click at [814, 484] on span "Correr" at bounding box center [787, 483] width 95 height 16
click at [115, 470] on div at bounding box center [113, 475] width 21 height 21
click at [858, 200] on div "helper . moveDown ( ) helper . build ( "rightArrow" ) helper . moveRight ( 1 )" at bounding box center [805, 317] width 328 height 352
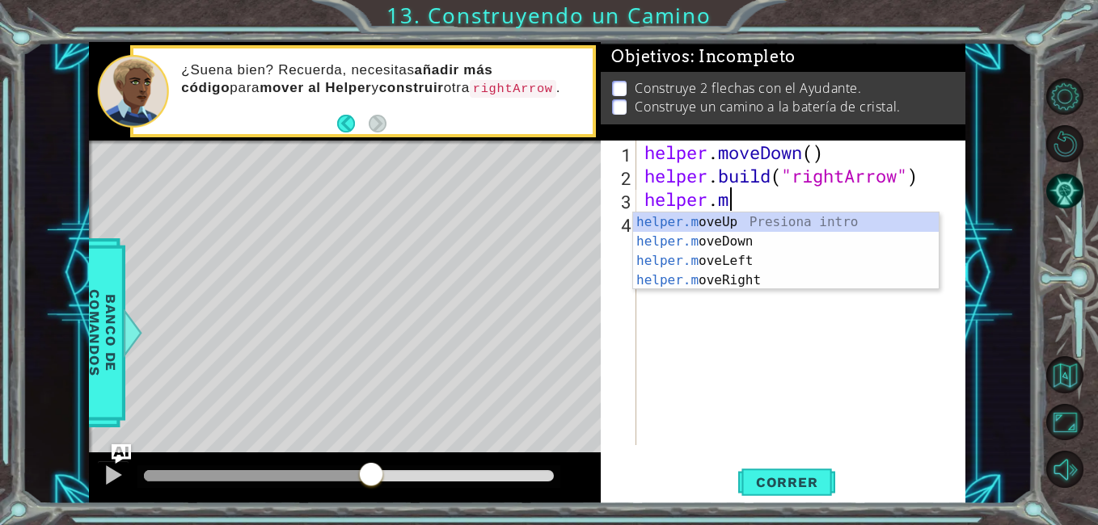
type textarea "h"
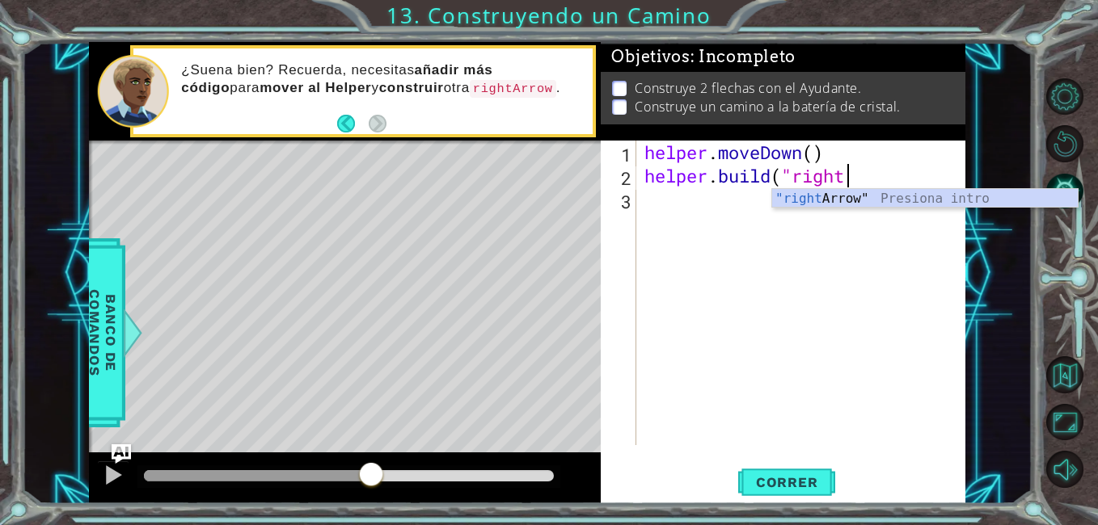
type textarea "[DOMAIN_NAME]("rightArrow""
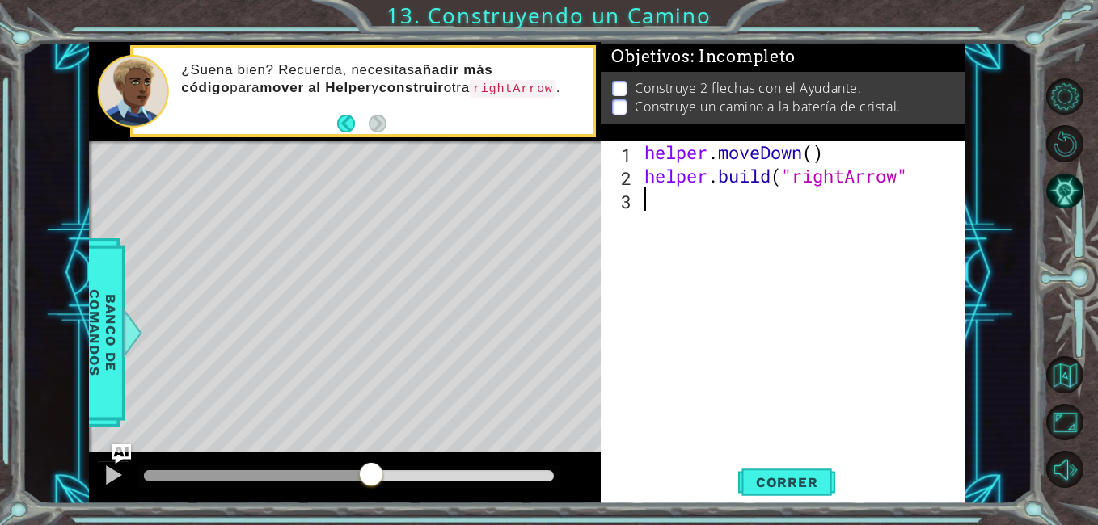
click at [654, 220] on div "helper . moveDown ( ) helper . build ( "rightArrow"" at bounding box center [805, 317] width 328 height 352
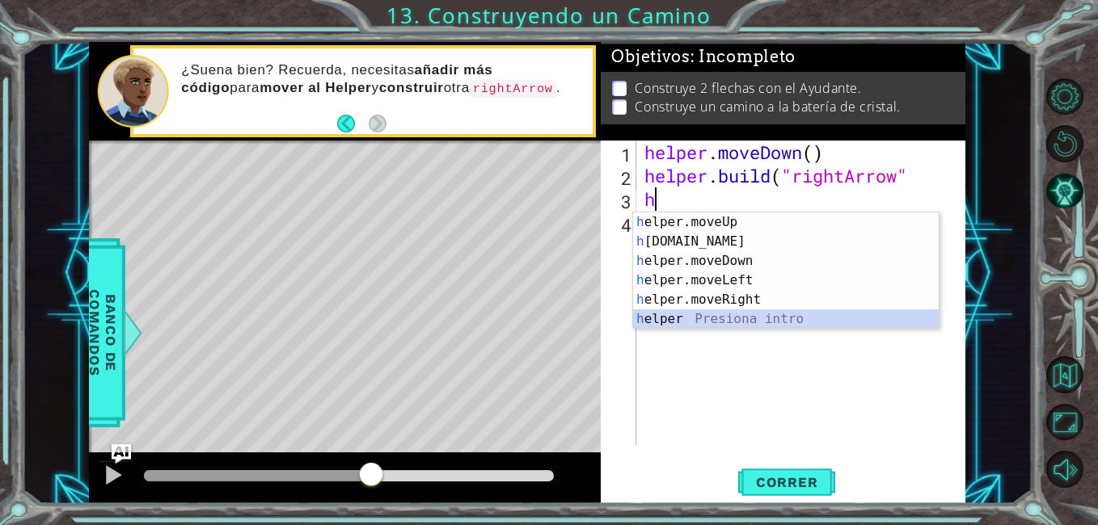
click at [699, 323] on div "h elper.moveUp Presiona intro h [DOMAIN_NAME] Presiona intro h elper.moveDown P…" at bounding box center [786, 290] width 306 height 155
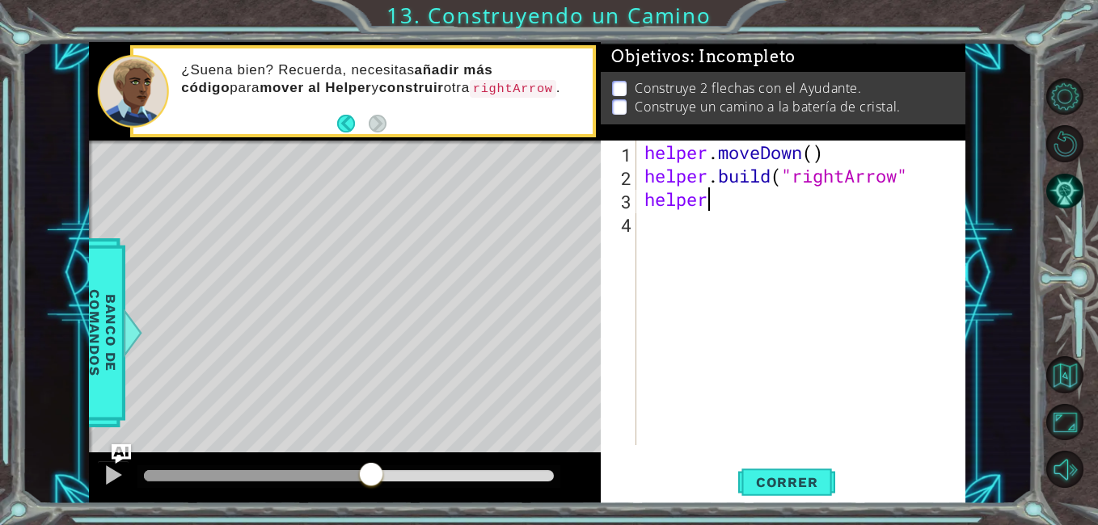
click at [728, 200] on div "helper . moveDown ( ) helper . build ( "rightArrow" helper" at bounding box center [805, 317] width 328 height 352
click at [787, 480] on span "Correr" at bounding box center [787, 483] width 95 height 16
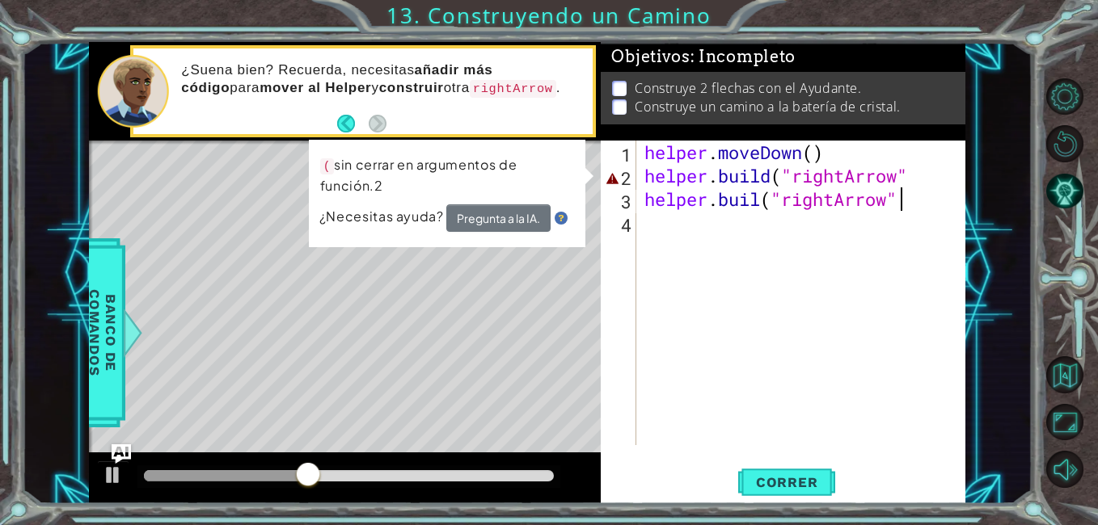
click at [915, 176] on div "helper . moveDown ( ) helper . build ( "rightArrow" helper . [PERSON_NAME] ( "r…" at bounding box center [805, 317] width 328 height 352
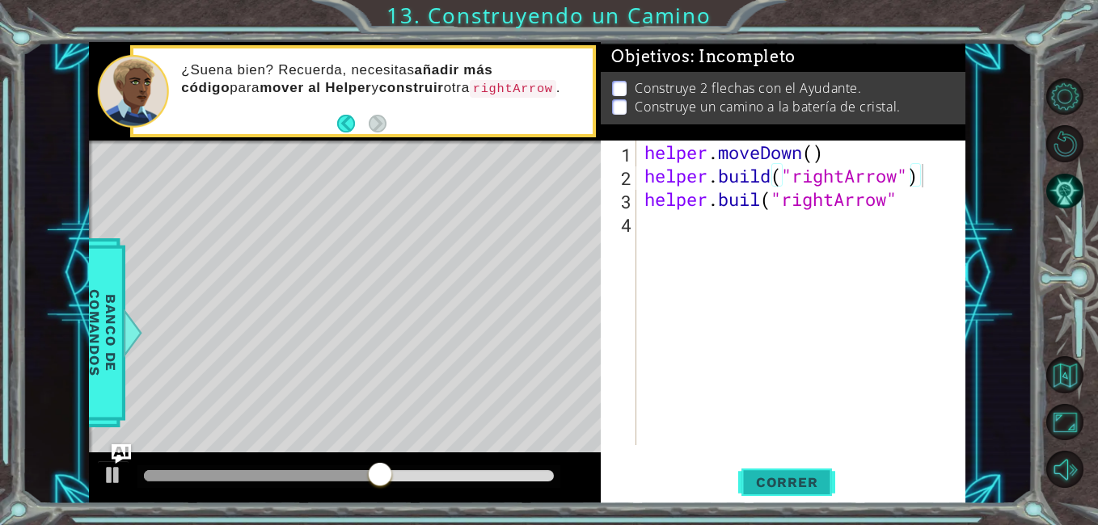
click at [814, 469] on button "Correr" at bounding box center [786, 483] width 97 height 36
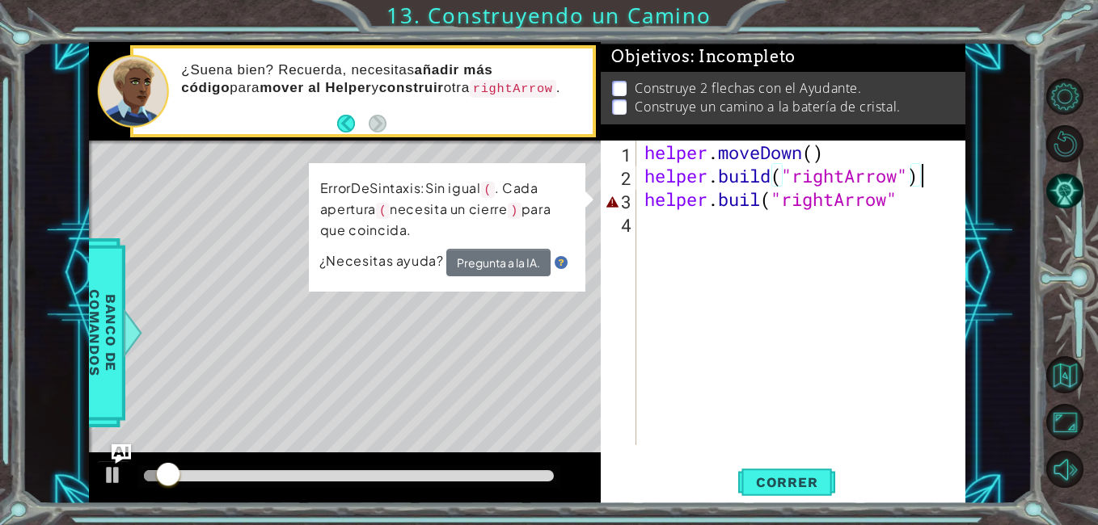
click at [913, 200] on div "helper . moveDown ( ) helper . build ( "rightArrow" ) helper . [PERSON_NAME] ( …" at bounding box center [805, 317] width 328 height 352
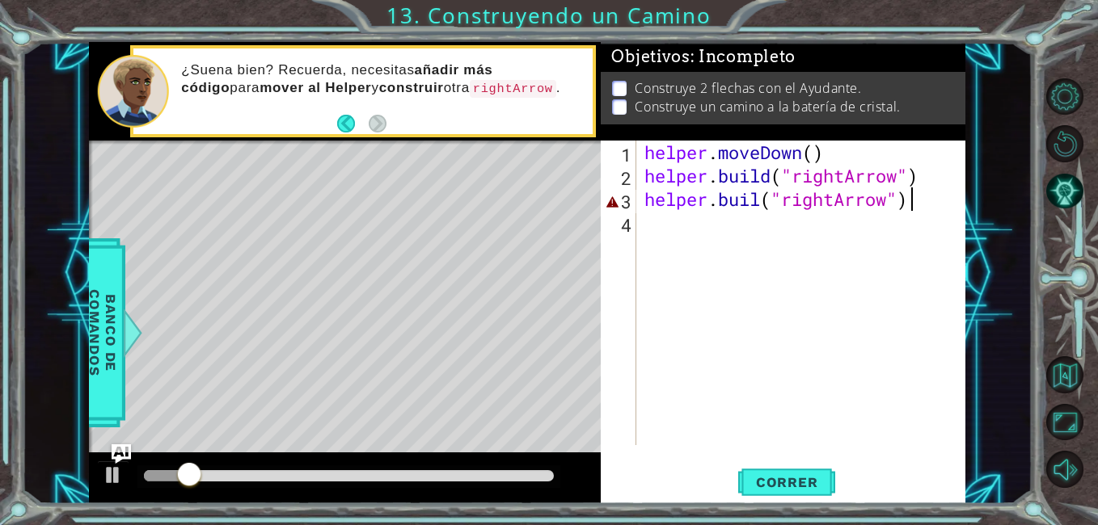
scroll to position [0, 11]
click at [804, 465] on button "Correr" at bounding box center [786, 483] width 97 height 36
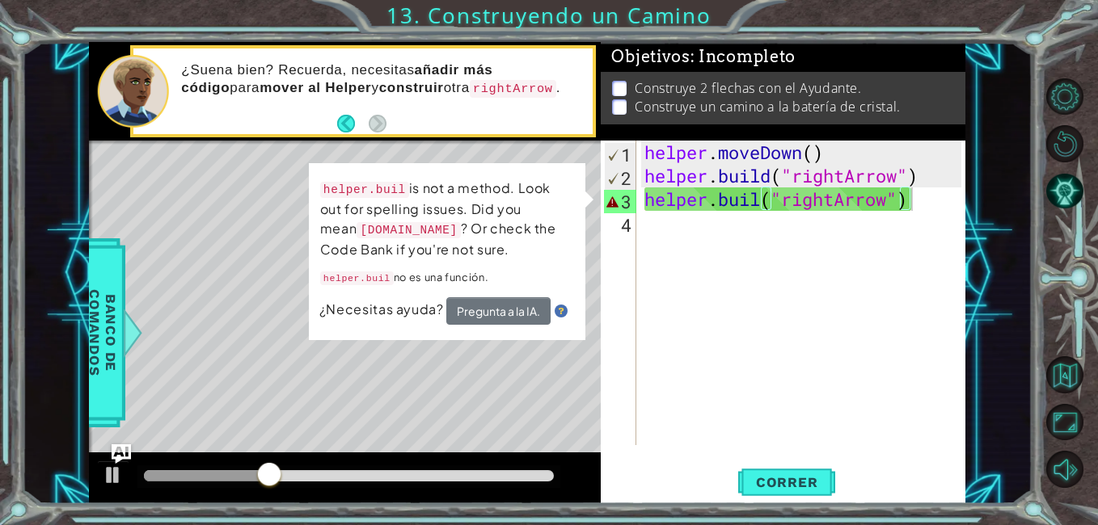
click at [564, 283] on p "helper.[PERSON_NAME] no es una función." at bounding box center [447, 278] width 254 height 21
click at [503, 298] on button "Pregunta a la IA." at bounding box center [498, 311] width 104 height 27
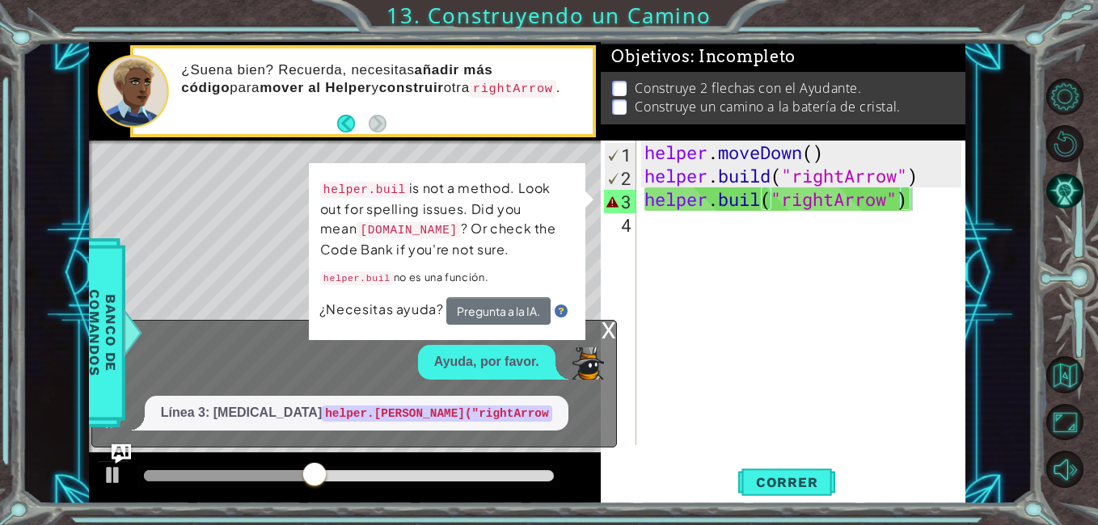
click at [610, 378] on div "x Ayuda, por favor. Línea 3: [MEDICAL_DATA] helper.[PERSON_NAME]("rightArrow" at bounding box center [353, 384] width 525 height 128
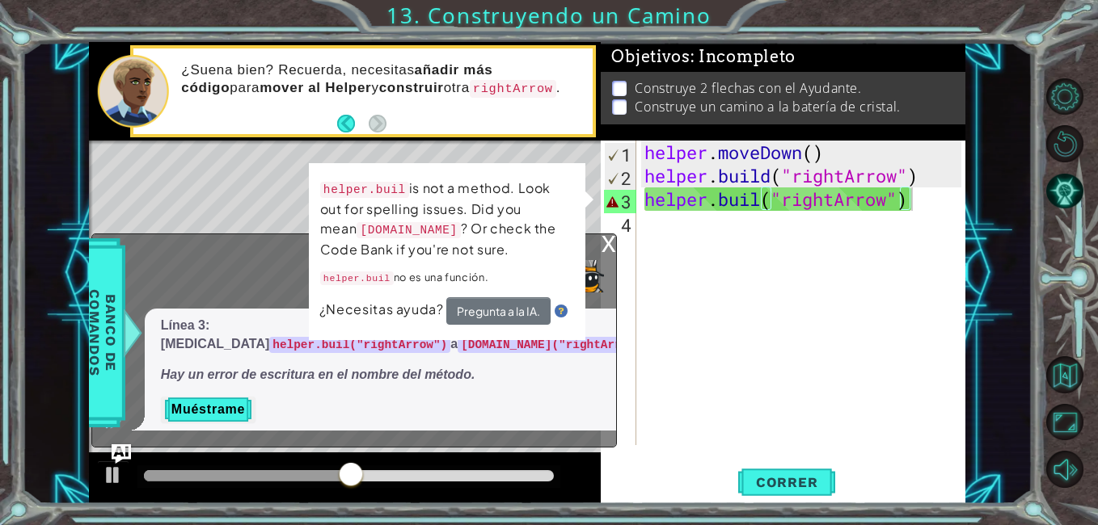
click at [605, 240] on div "x" at bounding box center [608, 242] width 15 height 16
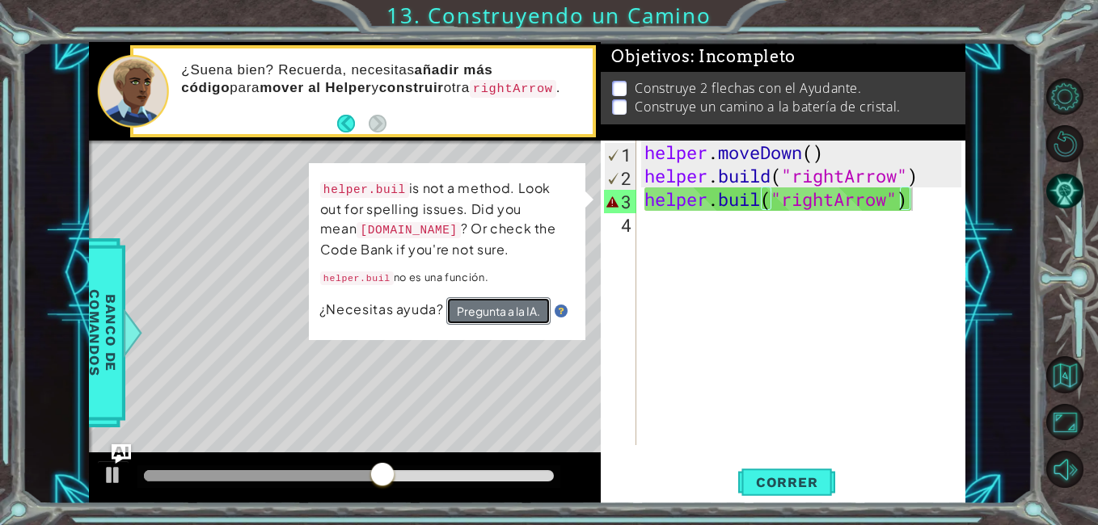
click at [518, 314] on button "Pregunta a la IA." at bounding box center [498, 311] width 104 height 27
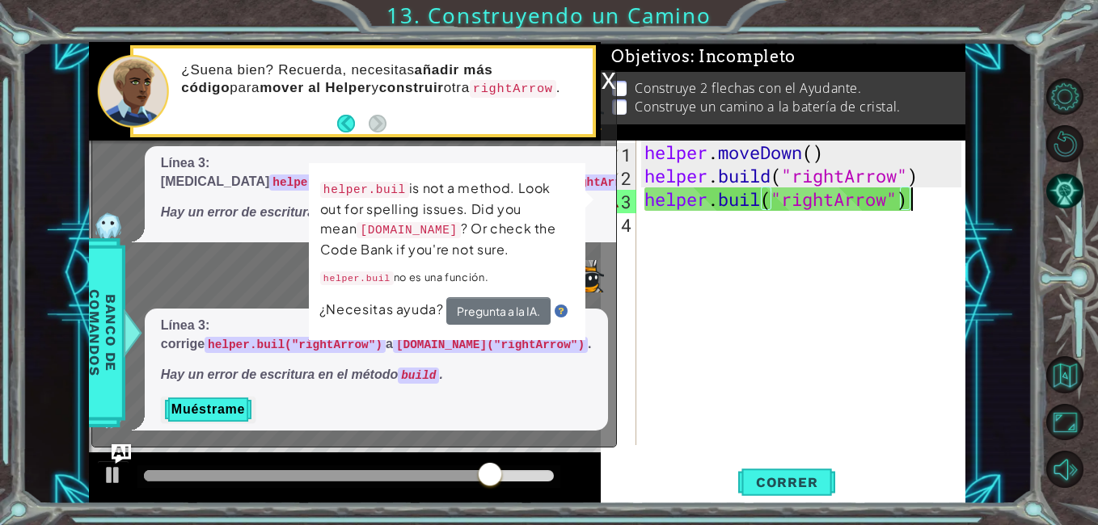
click at [610, 82] on div "x" at bounding box center [608, 79] width 15 height 16
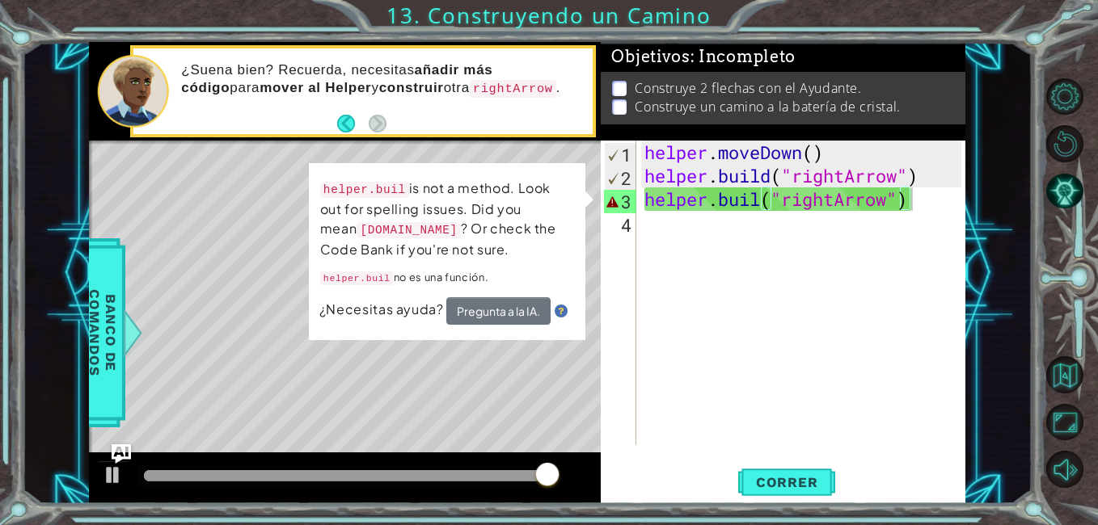
click at [391, 263] on td "helper.[PERSON_NAME] is not a method. Look out for spelling issues. Did you mea…" at bounding box center [446, 238] width 255 height 120
click at [349, 120] on button "Back" at bounding box center [353, 124] width 32 height 18
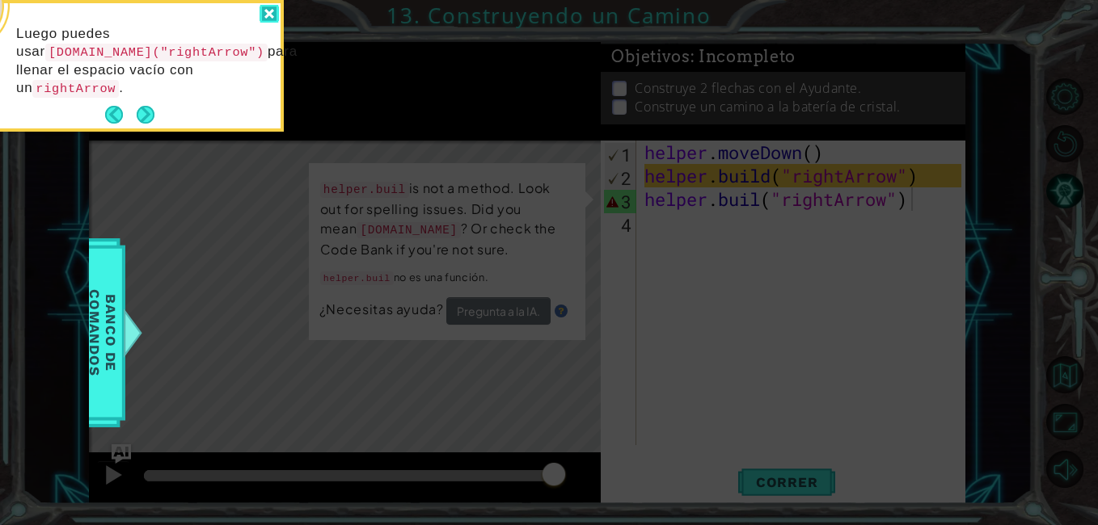
click at [272, 19] on div at bounding box center [269, 14] width 19 height 19
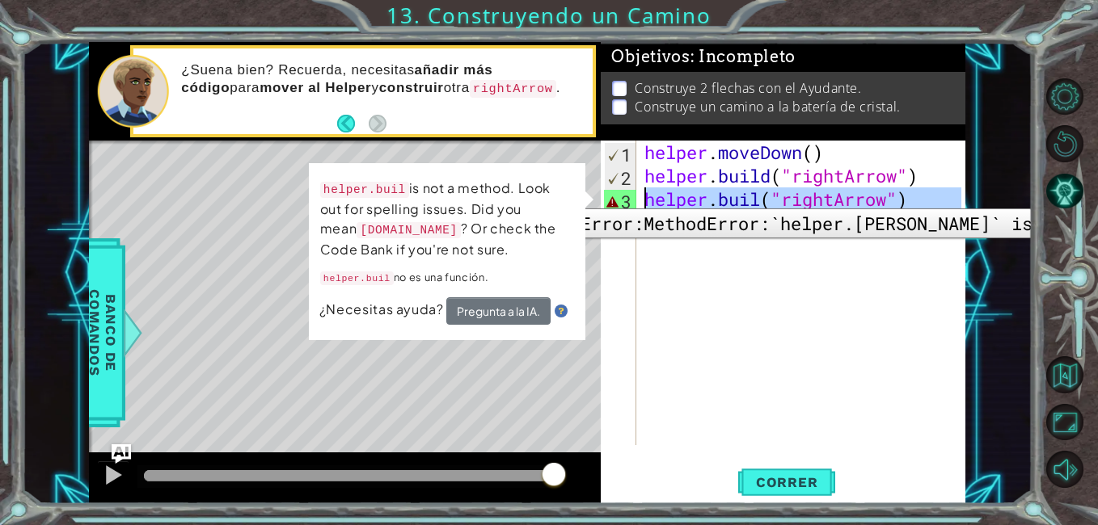
click at [614, 196] on div "3" at bounding box center [620, 201] width 32 height 23
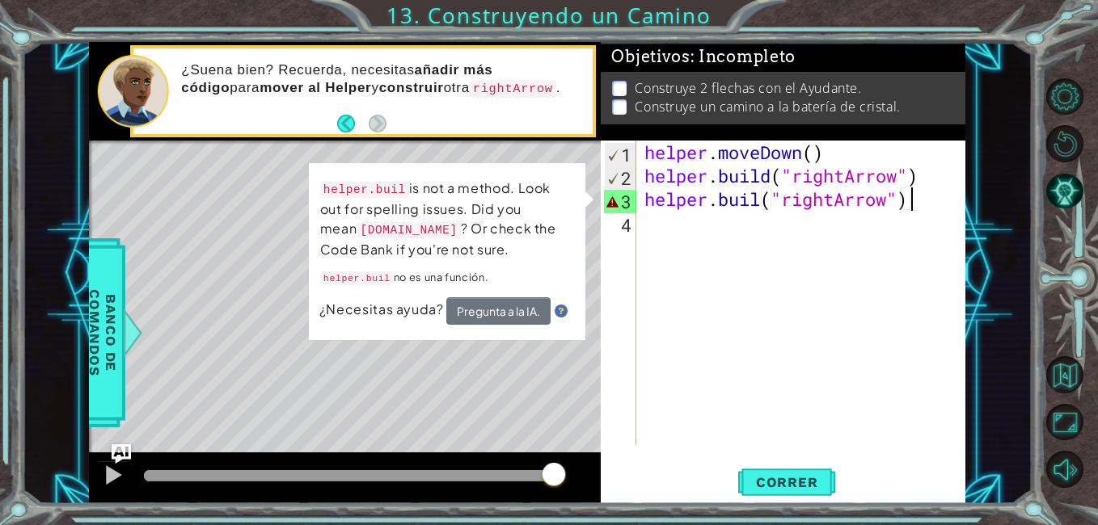
click at [921, 205] on div "helper . moveDown ( ) helper . build ( "rightArrow" ) helper . [PERSON_NAME] ( …" at bounding box center [805, 317] width 328 height 352
click at [521, 309] on button "Pregunta a la IA." at bounding box center [498, 311] width 104 height 27
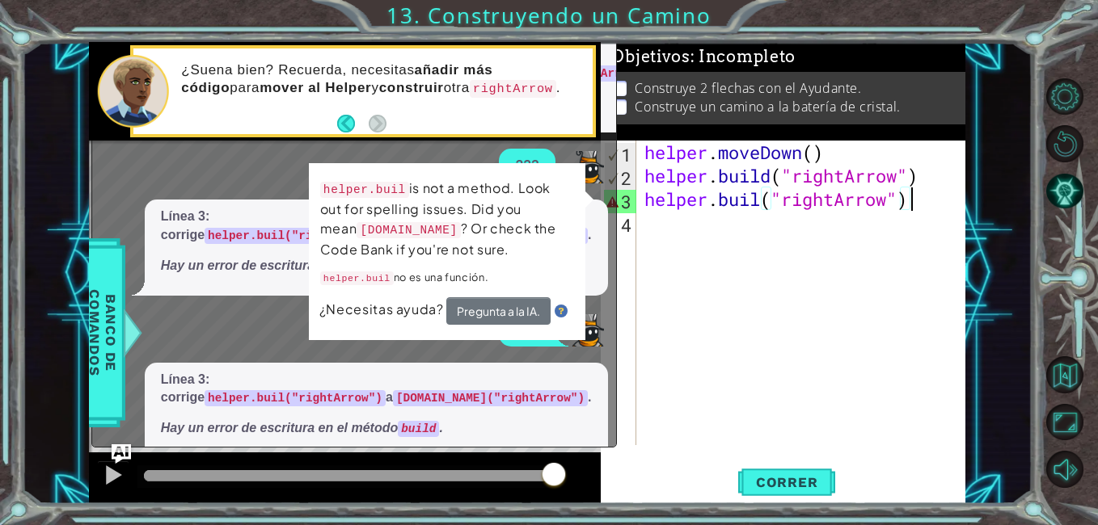
scroll to position [55, 0]
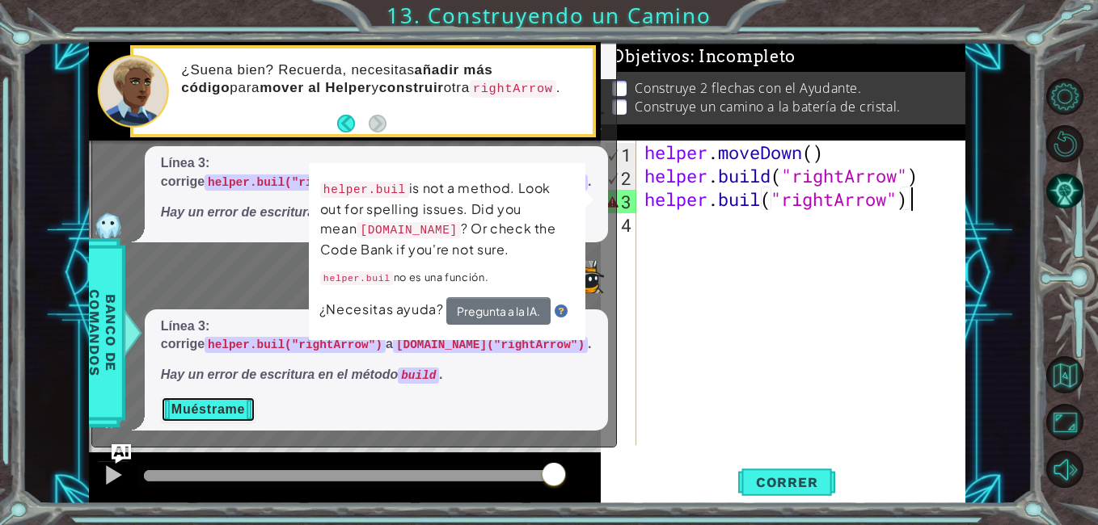
click at [239, 399] on button "Muéstrame" at bounding box center [208, 410] width 95 height 26
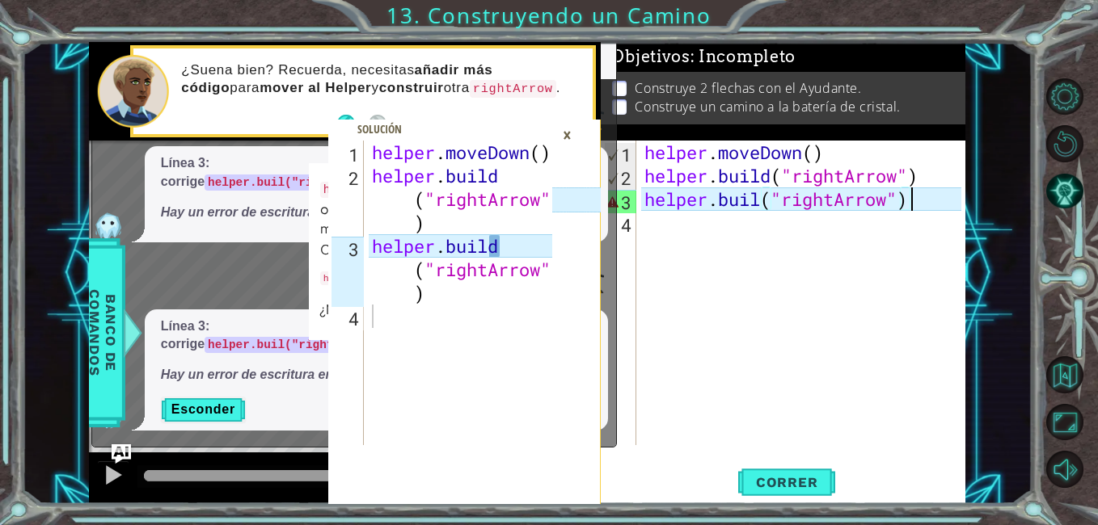
click at [759, 209] on div "helper . moveDown ( ) helper . build ( "rightArrow" ) helper . [PERSON_NAME] ( …" at bounding box center [805, 317] width 328 height 352
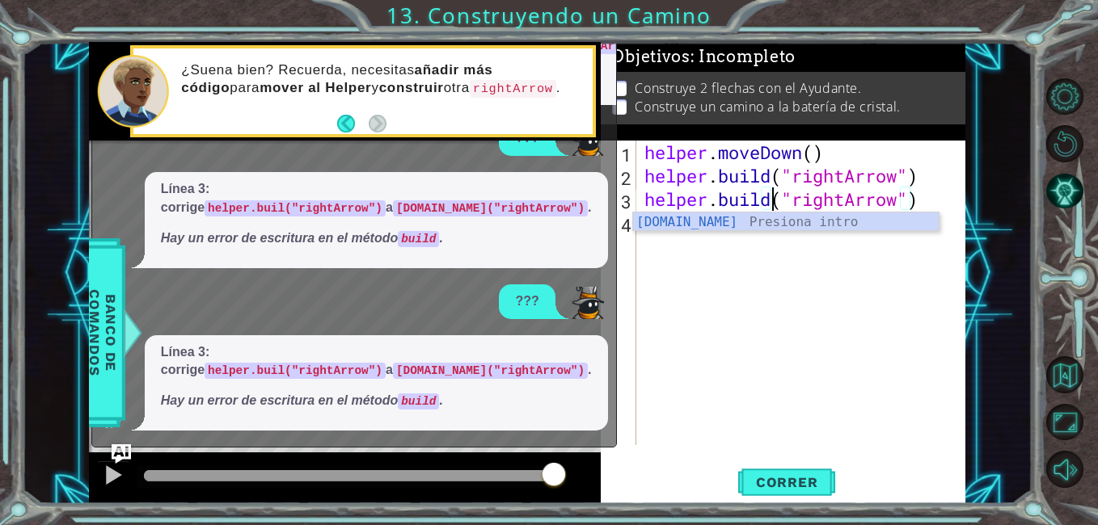
scroll to position [29, 0]
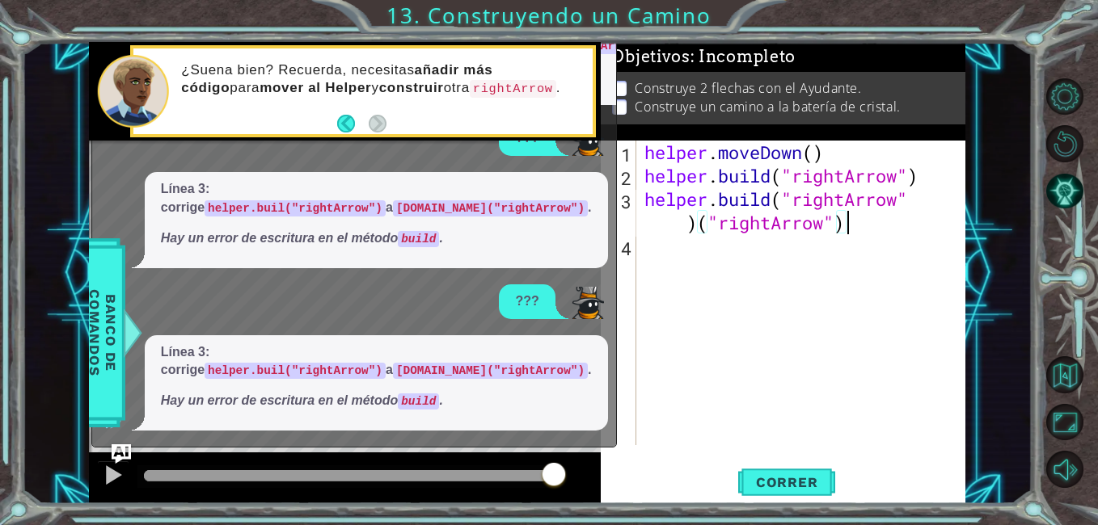
click at [859, 226] on div "helper . moveDown ( ) helper . build ( "rightArrow" ) helper . build ( "rightAr…" at bounding box center [805, 317] width 328 height 352
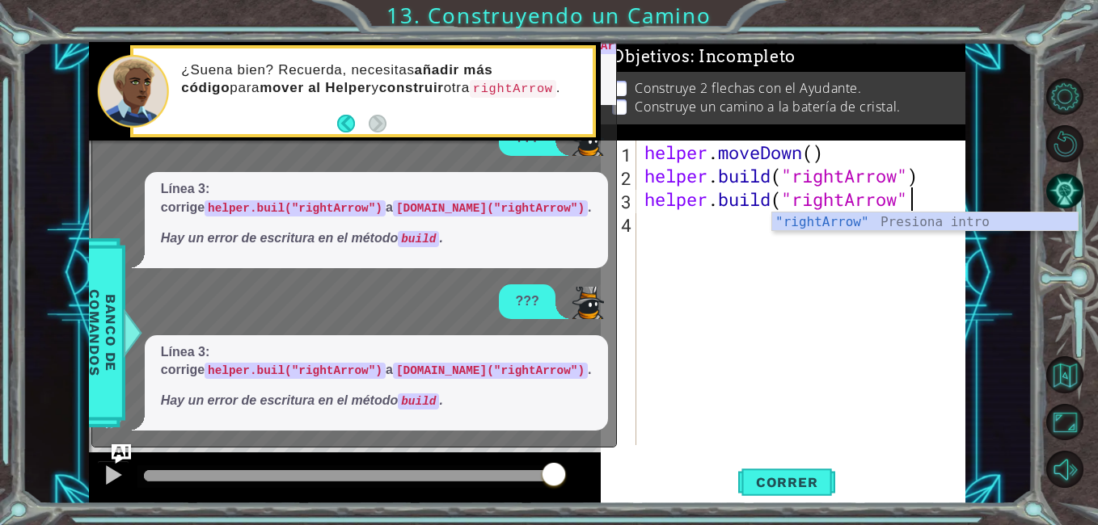
scroll to position [0, 12]
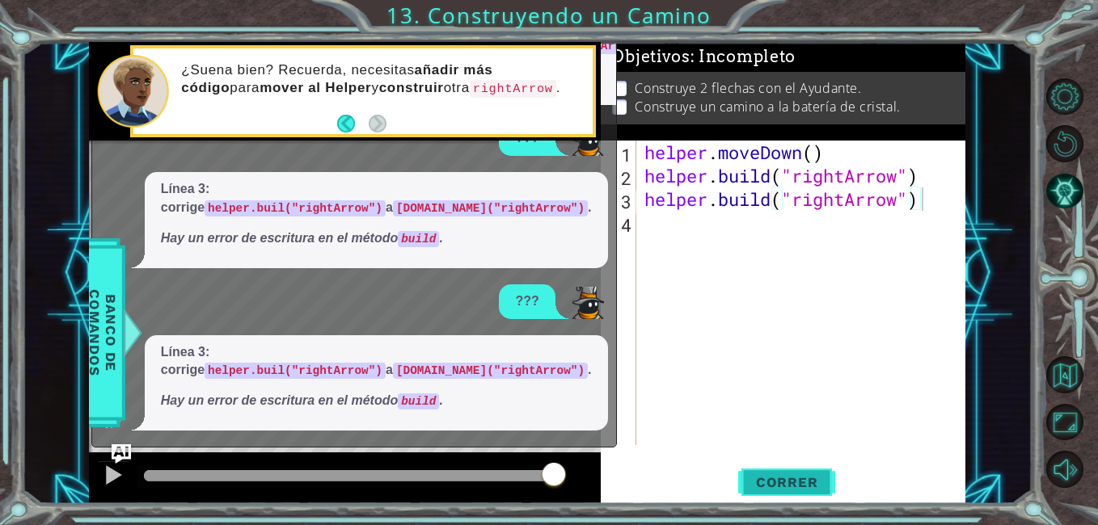
click at [772, 491] on span "Correr" at bounding box center [787, 483] width 95 height 16
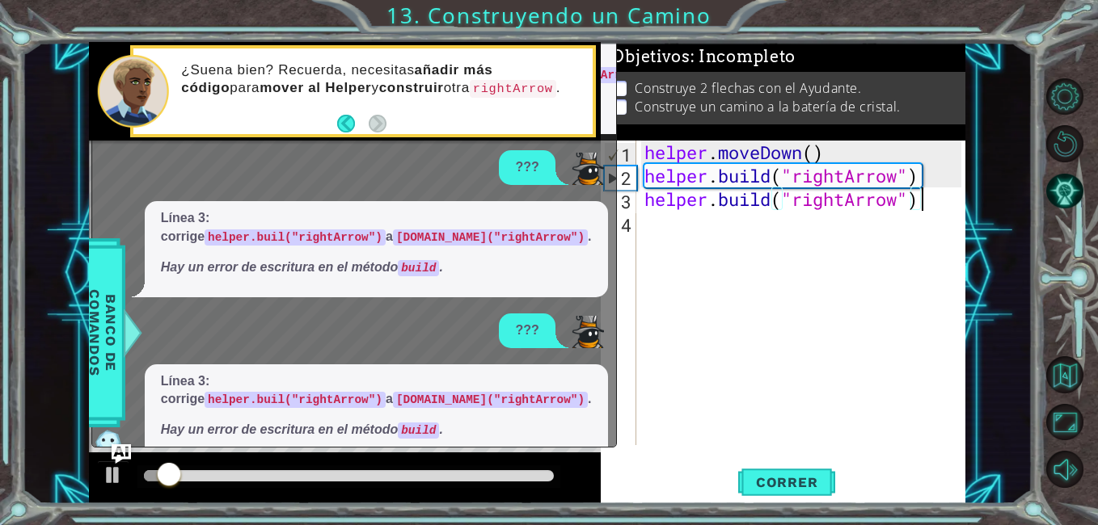
scroll to position [29, 0]
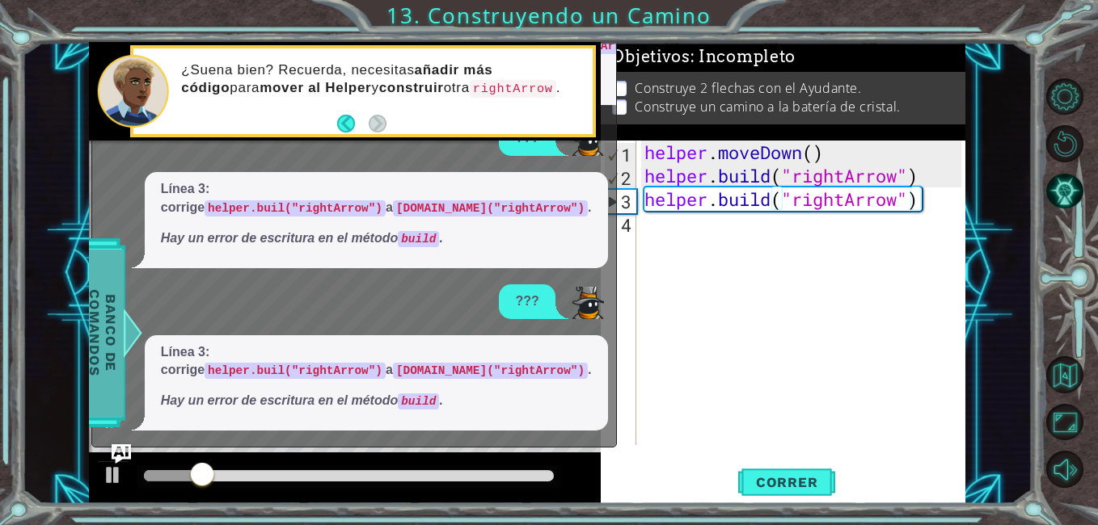
click at [116, 348] on span "Banco de comandos" at bounding box center [103, 333] width 42 height 167
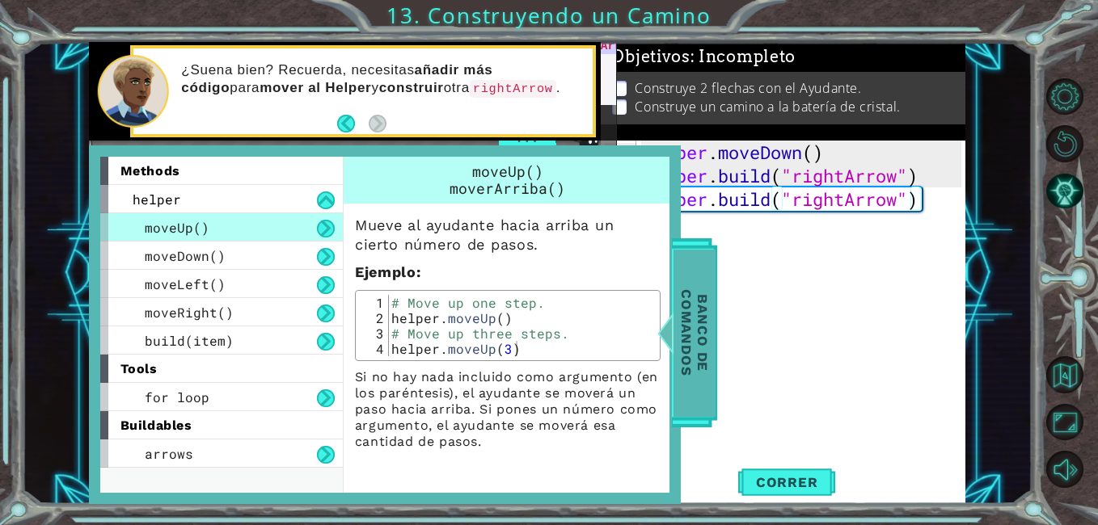
click at [710, 306] on span "Banco de comandos" at bounding box center [694, 333] width 42 height 167
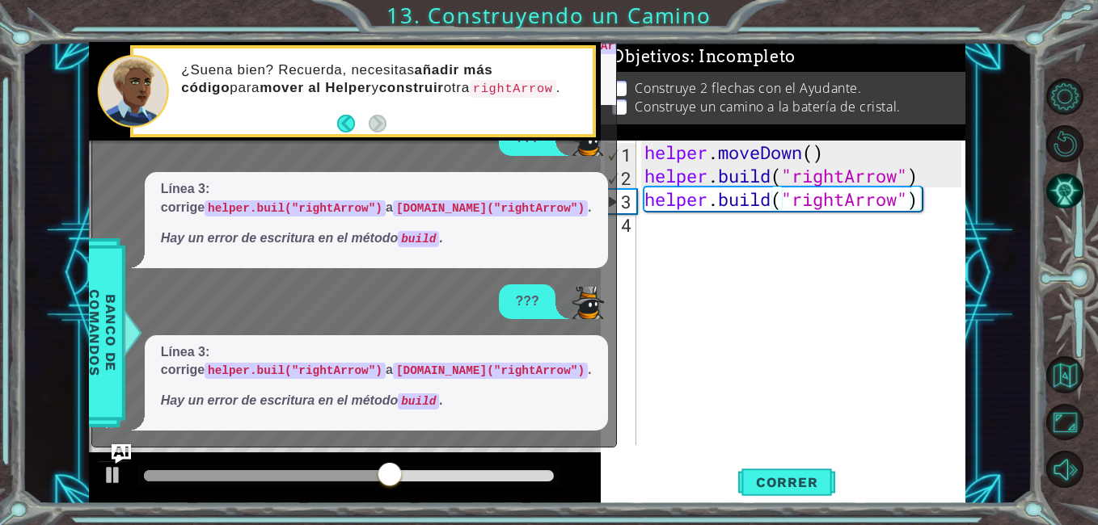
scroll to position [0, 0]
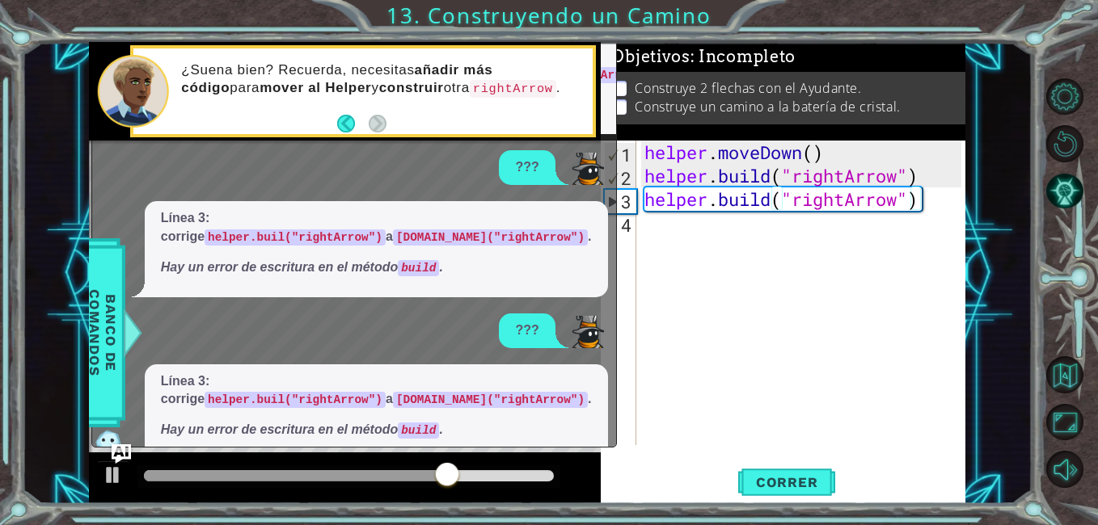
click at [378, 133] on footer at bounding box center [361, 124] width 49 height 24
drag, startPoint x: 378, startPoint y: 133, endPoint x: 389, endPoint y: 163, distance: 32.7
click at [389, 163] on div "1 2 3 4 helper . moveDown ( ) helper . build ( "rightArrow" ) helper . build ( …" at bounding box center [527, 273] width 876 height 462
drag, startPoint x: 389, startPoint y: 163, endPoint x: 388, endPoint y: 204, distance: 40.4
click at [388, 204] on div "Ayuda, por favor. Línea 3: [MEDICAL_DATA] helper.[PERSON_NAME]("rightArrow") a …" at bounding box center [350, 224] width 516 height 472
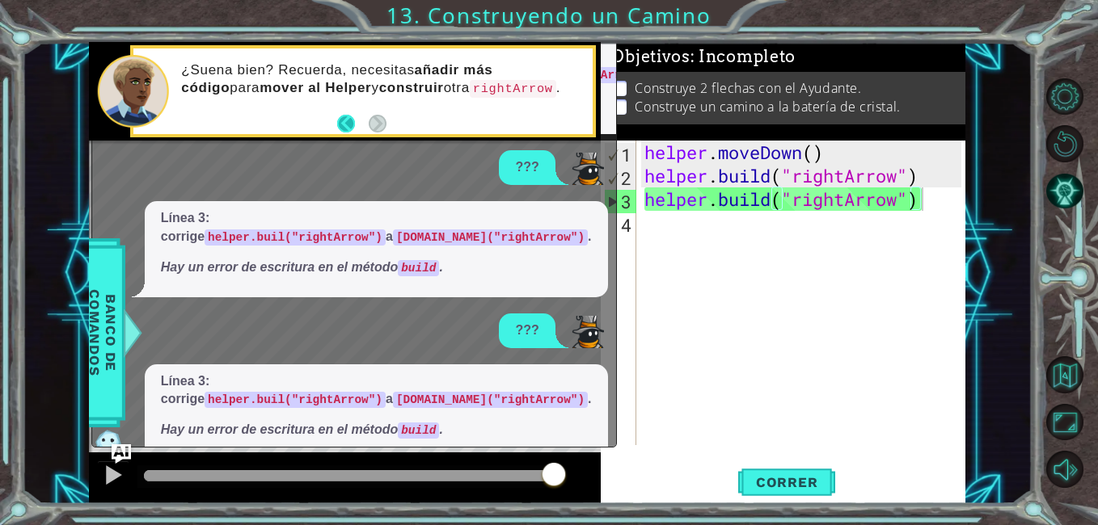
click at [347, 118] on button "Back" at bounding box center [353, 124] width 32 height 18
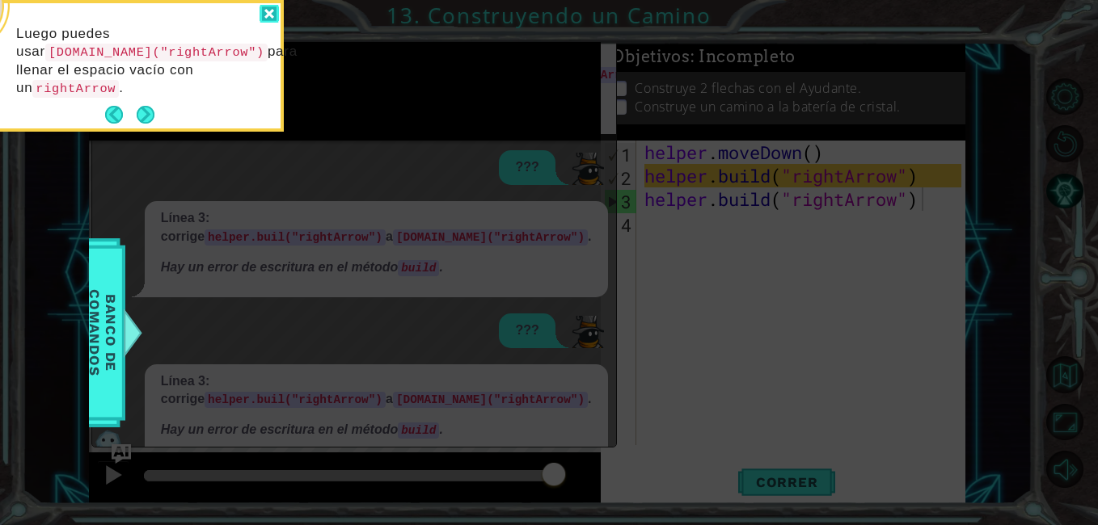
click at [268, 14] on div at bounding box center [269, 14] width 19 height 19
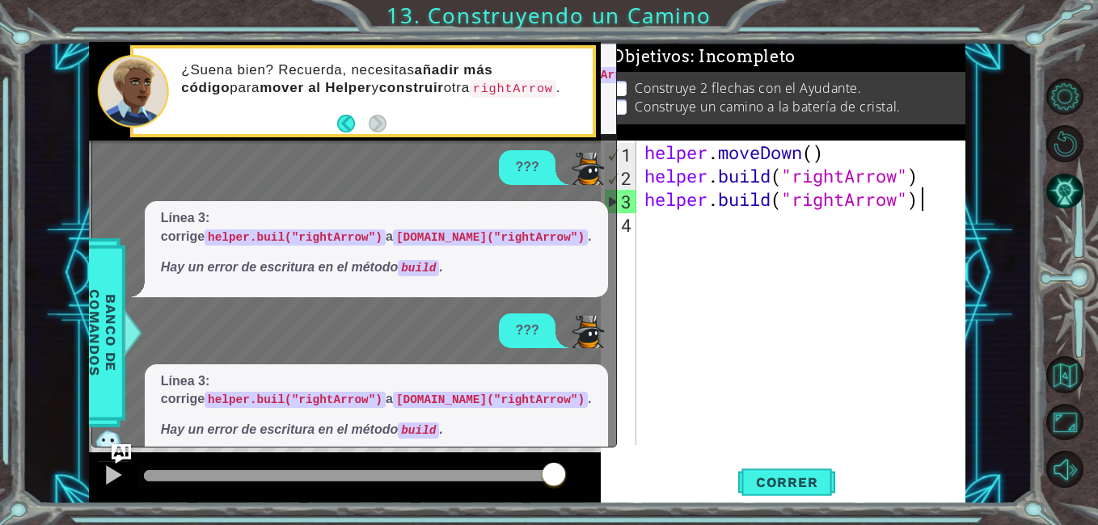
scroll to position [29, 0]
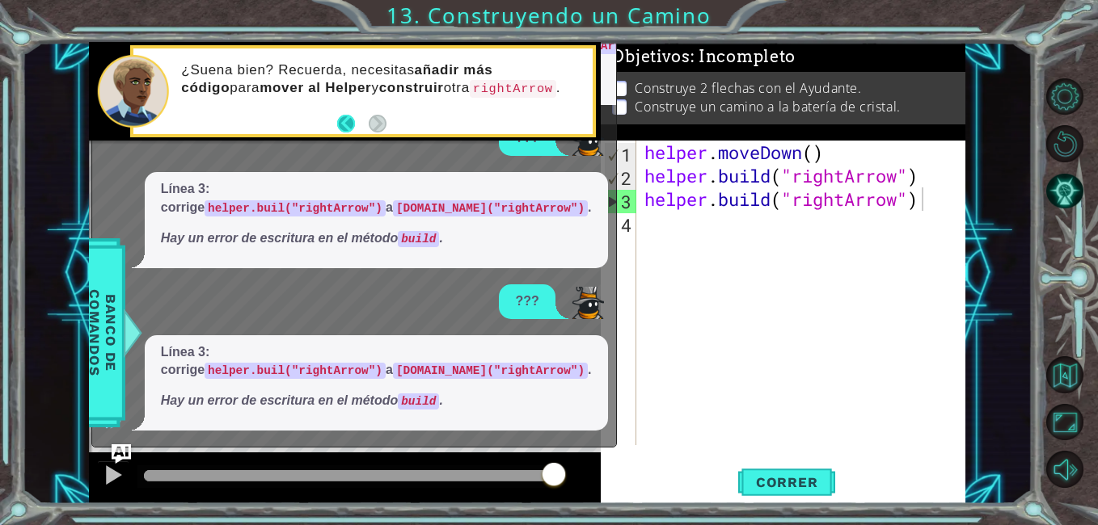
click at [348, 120] on button "Back" at bounding box center [353, 124] width 32 height 18
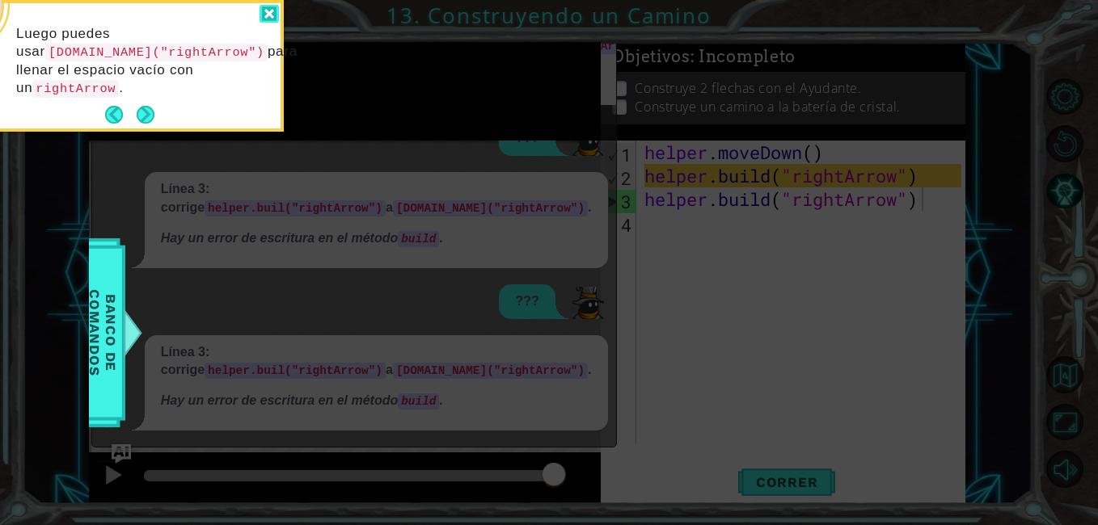
click at [271, 21] on div at bounding box center [269, 14] width 19 height 19
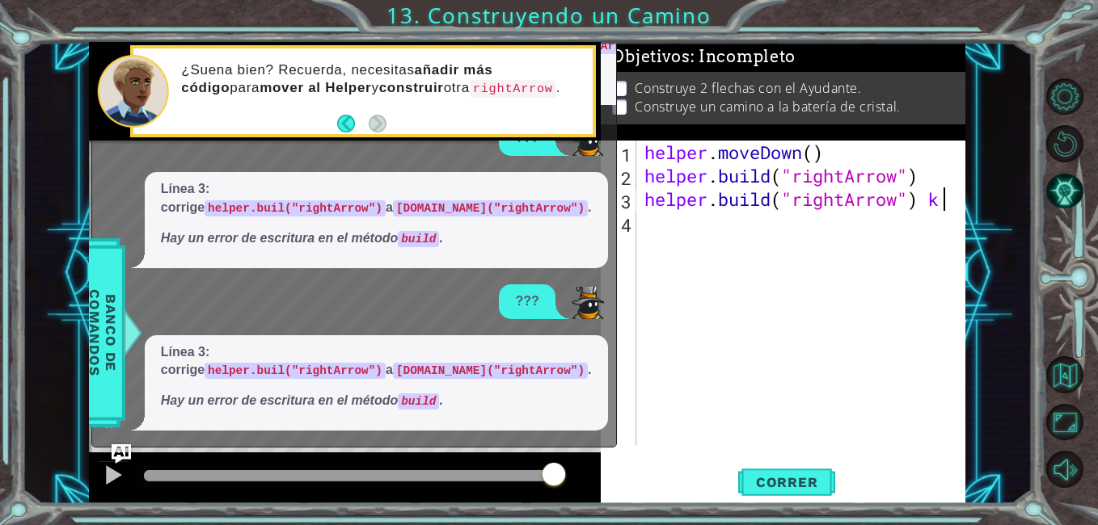
scroll to position [0, 12]
type textarea "[DOMAIN_NAME]("rightArrow")"
click at [1060, 137] on button "Reiniciar nivel\a" at bounding box center [1064, 143] width 37 height 37
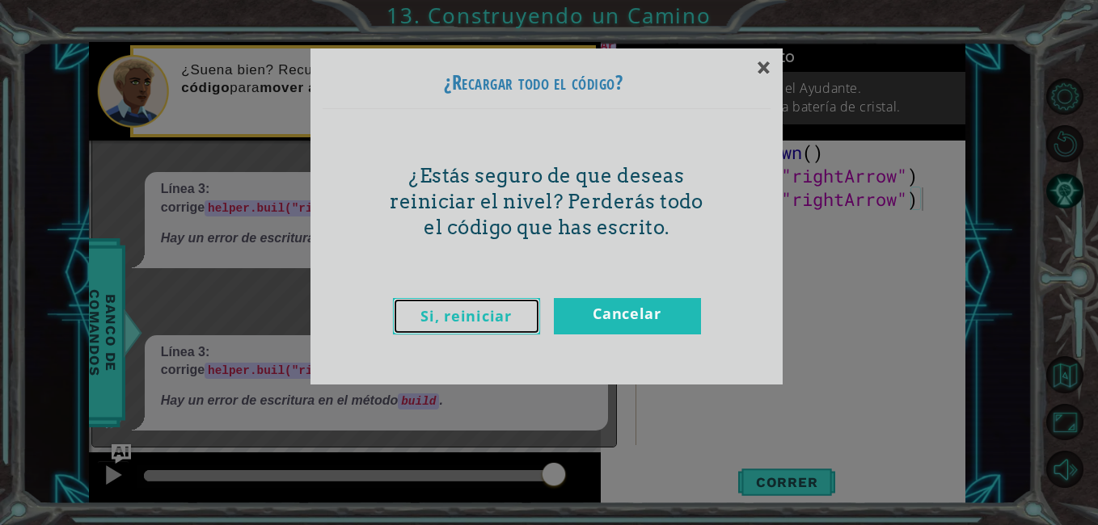
click at [450, 309] on link "Si, reiniciar" at bounding box center [466, 316] width 147 height 36
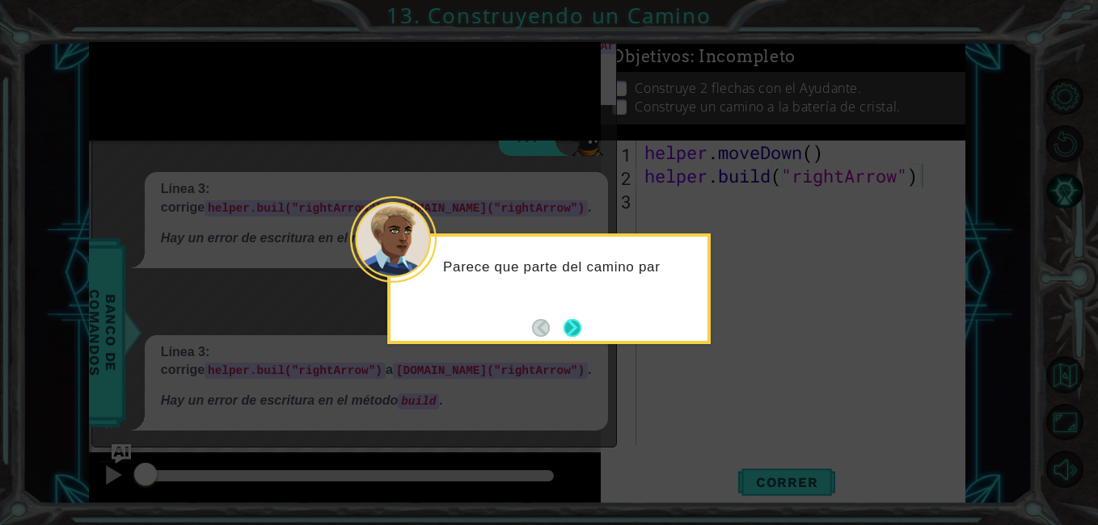
click at [578, 331] on button "Next" at bounding box center [572, 328] width 18 height 18
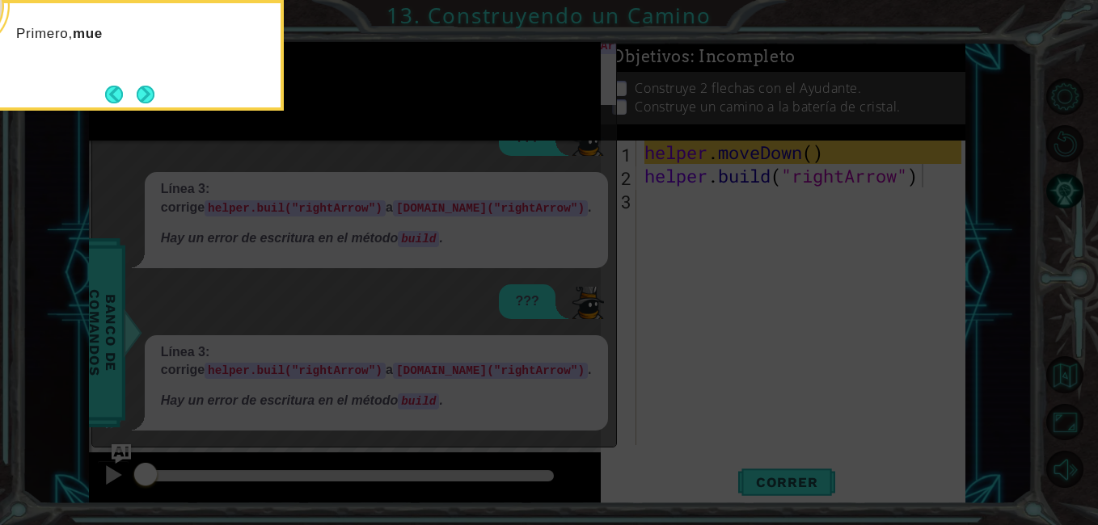
click at [578, 331] on icon at bounding box center [549, 78] width 1098 height 893
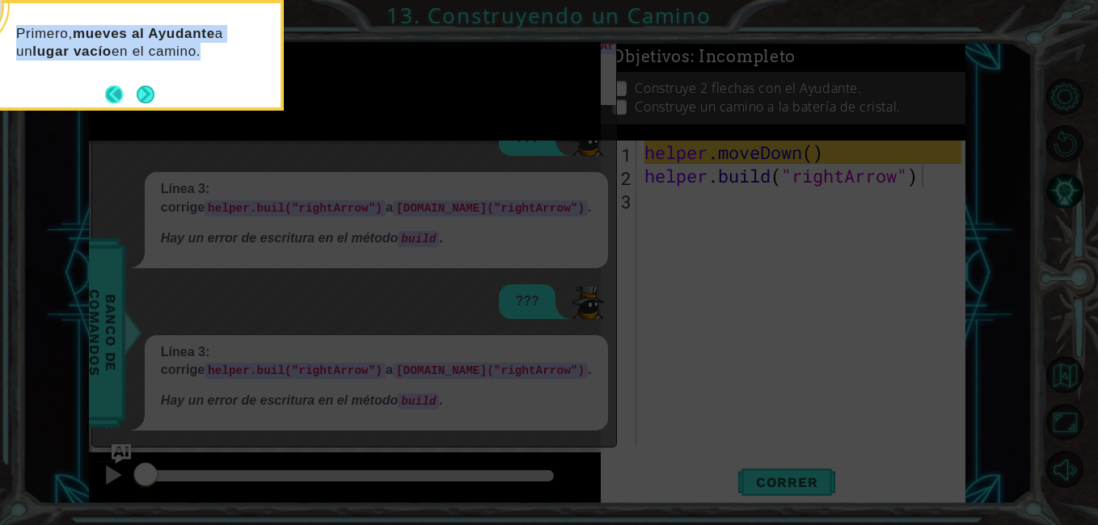
drag, startPoint x: 578, startPoint y: 331, endPoint x: 129, endPoint y: 102, distance: 504.0
click at [129, 102] on body "1 2 3 4 helper . moveDown ( ) helper . build ( "rightArrow" ) helper . build ( …" at bounding box center [549, 262] width 1098 height 525
click at [129, 100] on button "Back" at bounding box center [121, 95] width 32 height 18
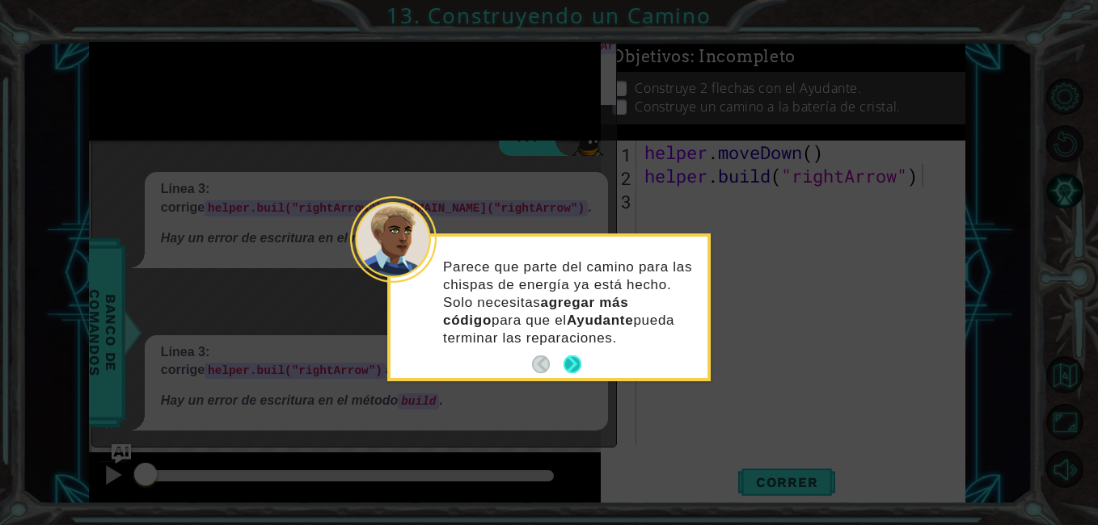
click at [568, 356] on button "Next" at bounding box center [572, 365] width 19 height 19
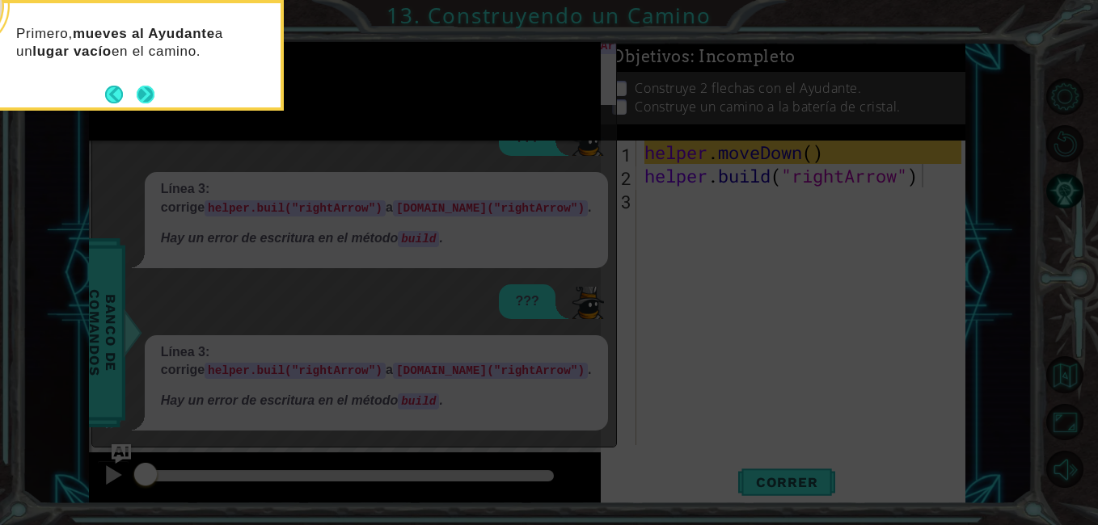
click at [141, 90] on button "Next" at bounding box center [146, 95] width 18 height 18
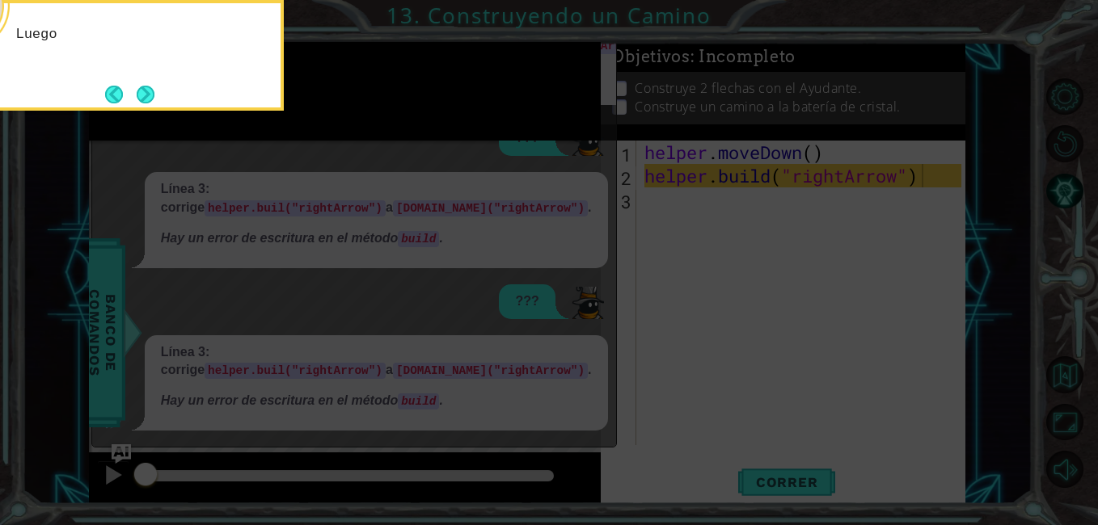
click at [141, 90] on button "Next" at bounding box center [146, 95] width 18 height 18
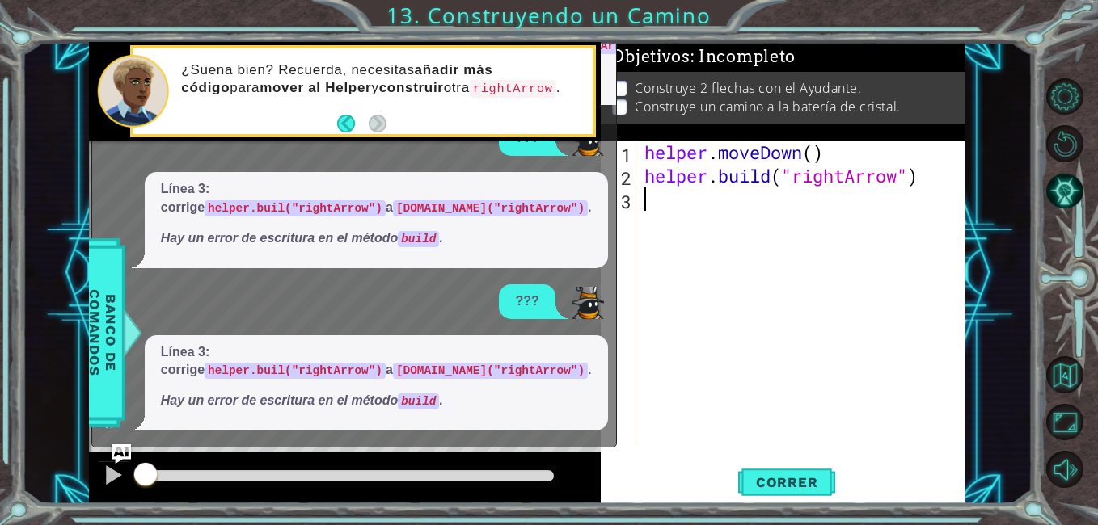
click at [649, 201] on div "helper . moveDown ( ) helper . build ( "rightArrow" )" at bounding box center [805, 317] width 328 height 352
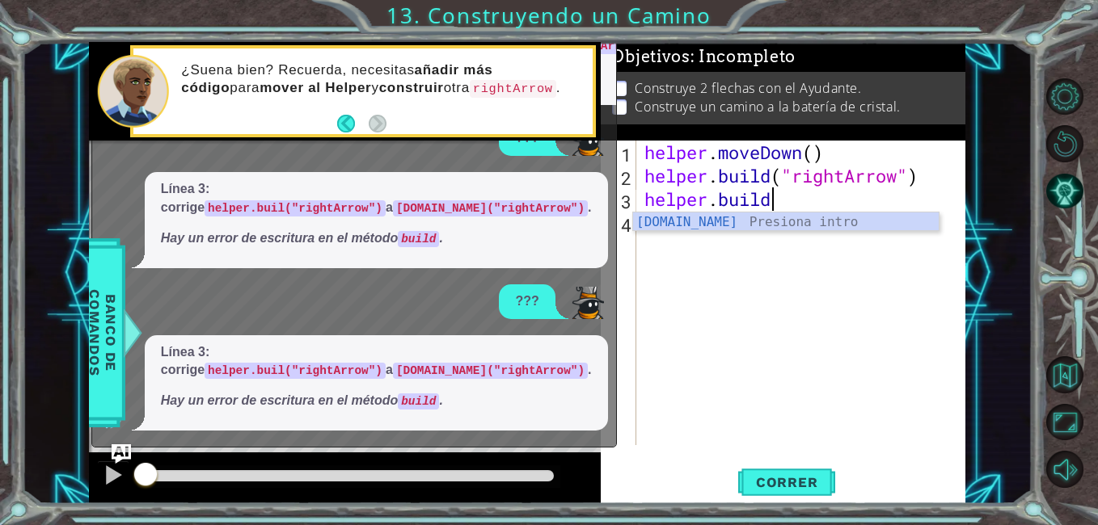
scroll to position [0, 0]
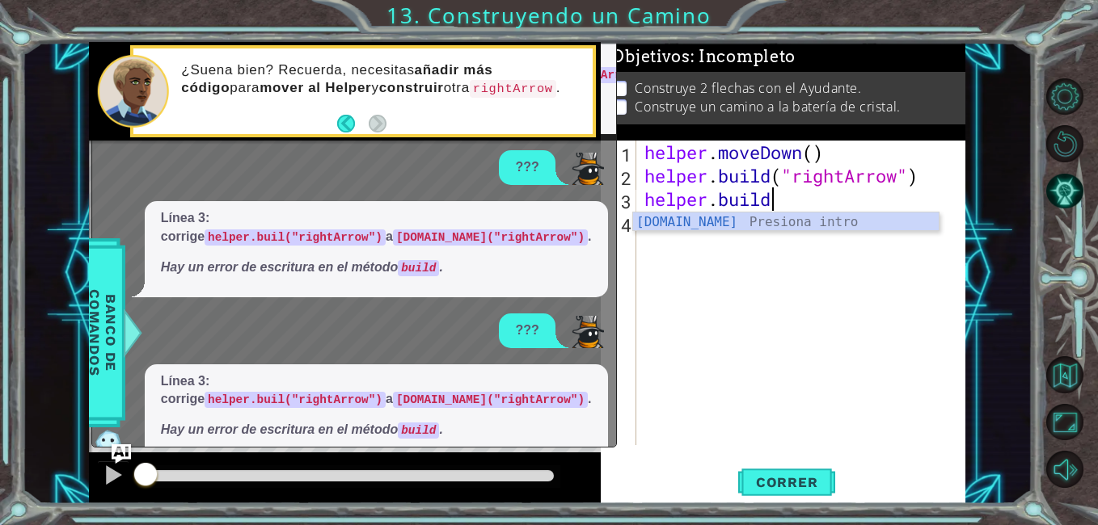
type textarea "[DOMAIN_NAME]"
